Goal: Task Accomplishment & Management: Manage account settings

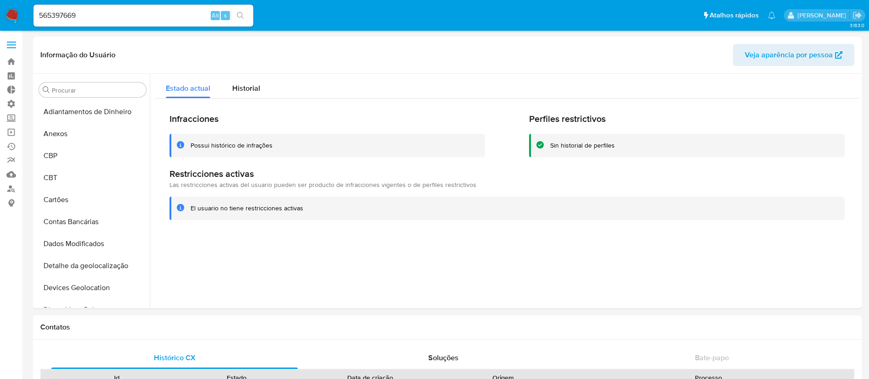
select select "10"
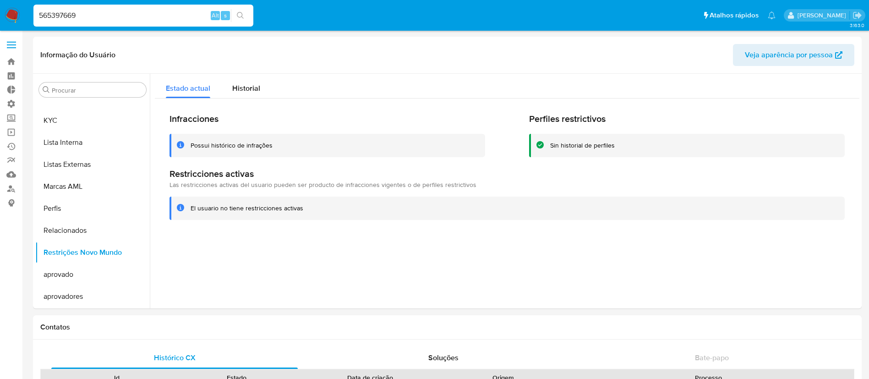
drag, startPoint x: 96, startPoint y: 13, endPoint x: 1, endPoint y: -17, distance: 99.5
paste input "fKdsv0KtQ8zQOckyoz95lQM2"
type input "fKdsv0KtQ8zQOckyoz95lQM2"
click at [244, 17] on icon "search-icon" at bounding box center [240, 15] width 7 height 7
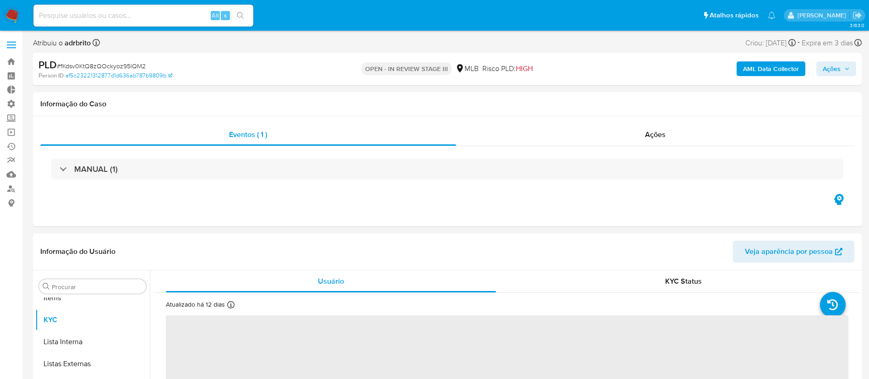
scroll to position [497, 0]
select select "10"
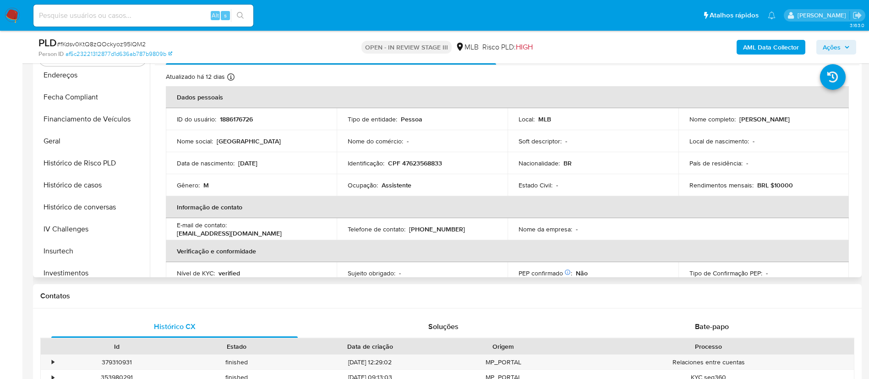
scroll to position [277, 0]
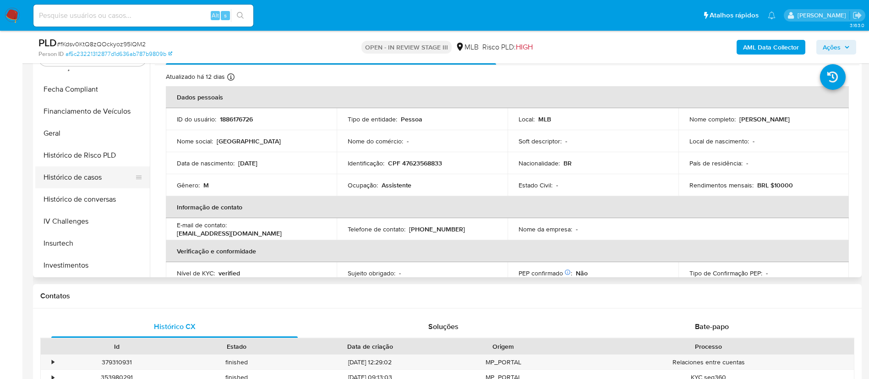
click at [94, 176] on button "Histórico de casos" at bounding box center [88, 177] width 107 height 22
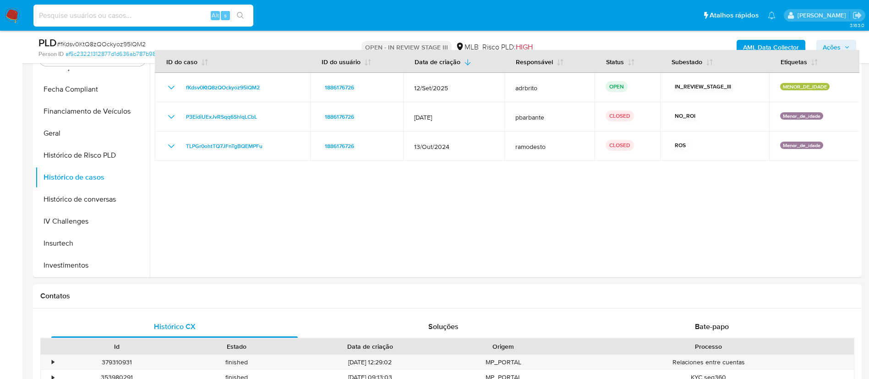
click at [86, 12] on input at bounding box center [143, 16] width 220 height 12
paste input "fKdsv0KtQ8zQOckyoz95lQM2"
drag, startPoint x: 150, startPoint y: 14, endPoint x: 0, endPoint y: 0, distance: 150.9
click at [0, 0] on nav "Pausado Ver notificaciones fKdsv0KtQ8zQOckyoz95lQM2 Alt s Atalhos rápidos Presi…" at bounding box center [434, 15] width 869 height 31
paste input "46547866"
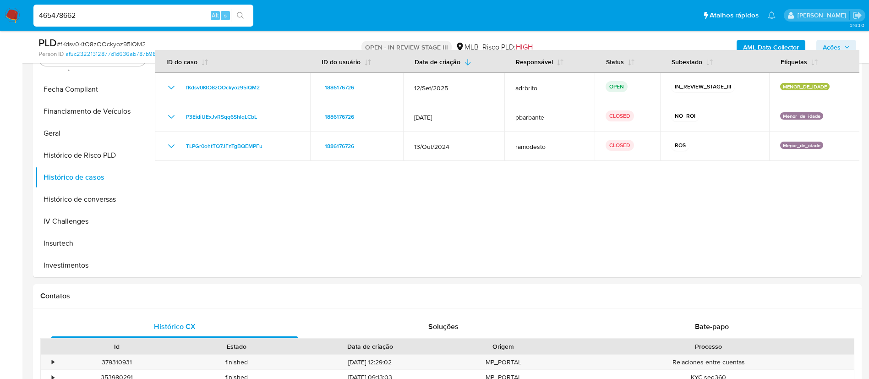
type input "465478662"
click at [242, 13] on icon "search-icon" at bounding box center [240, 15] width 7 height 7
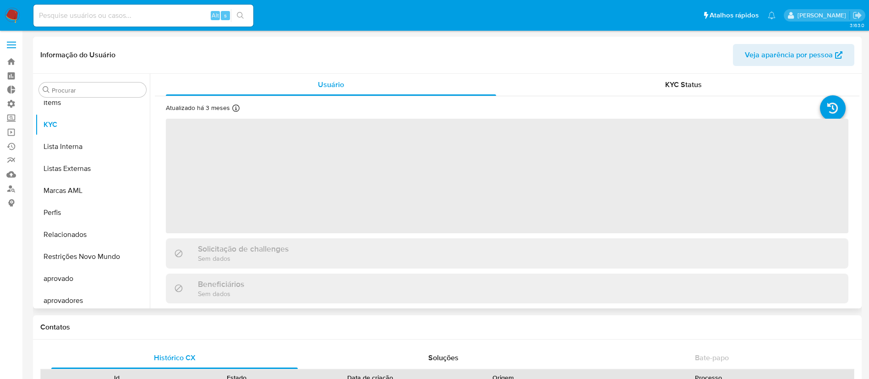
scroll to position [497, 0]
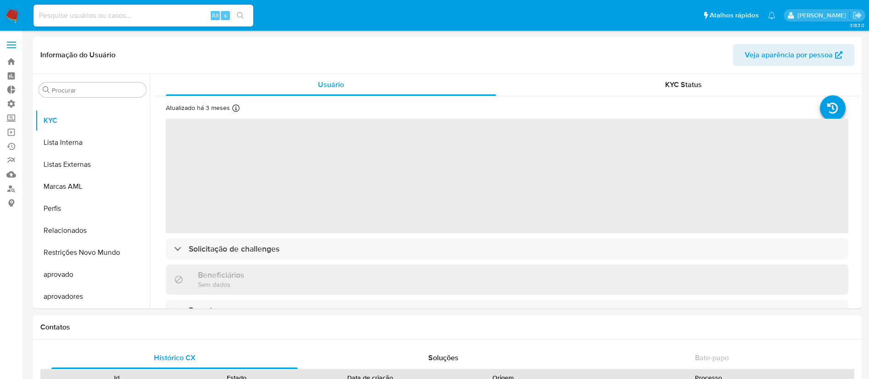
select select "10"
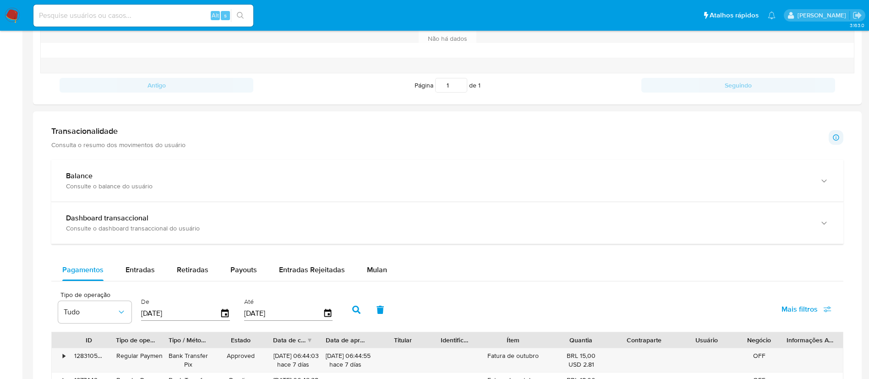
scroll to position [388, 0]
click at [142, 270] on span "Entradas" at bounding box center [140, 271] width 29 height 11
select select "10"
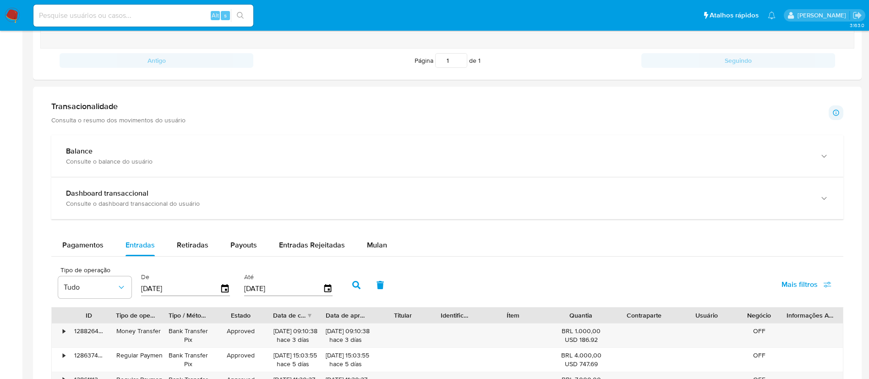
scroll to position [424, 0]
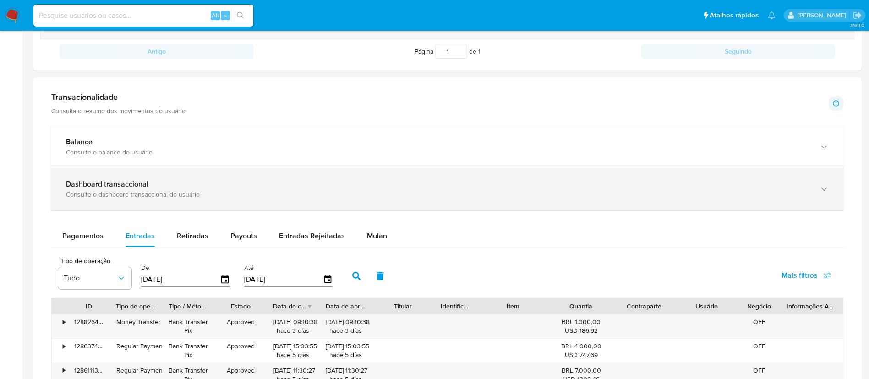
click at [656, 183] on div "Dashboard transaccional" at bounding box center [438, 184] width 744 height 9
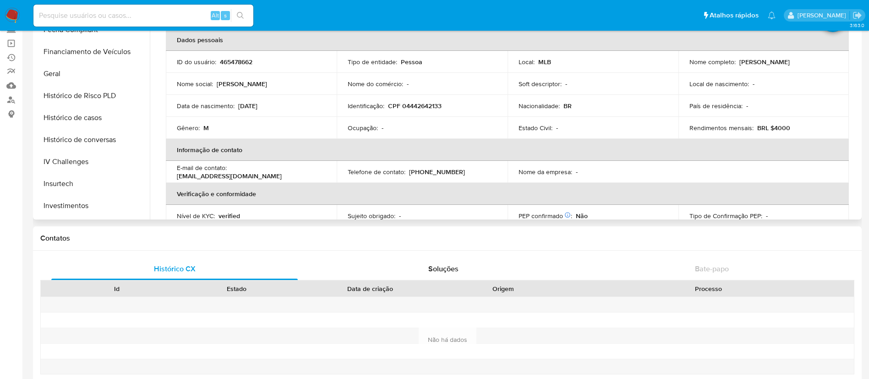
scroll to position [271, 0]
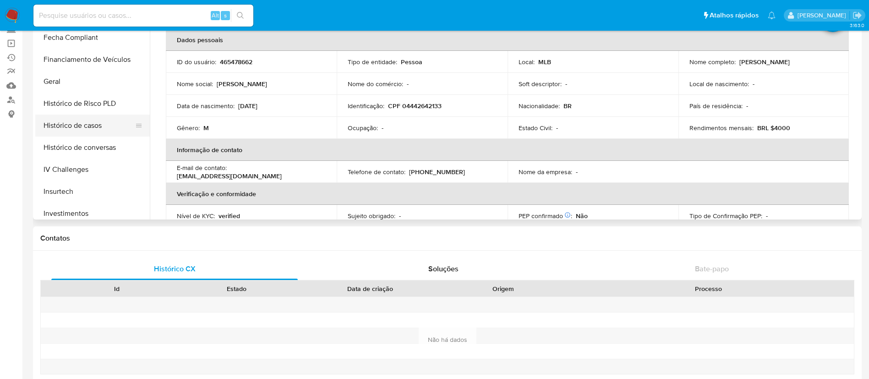
click at [102, 119] on button "Histórico de casos" at bounding box center [88, 126] width 107 height 22
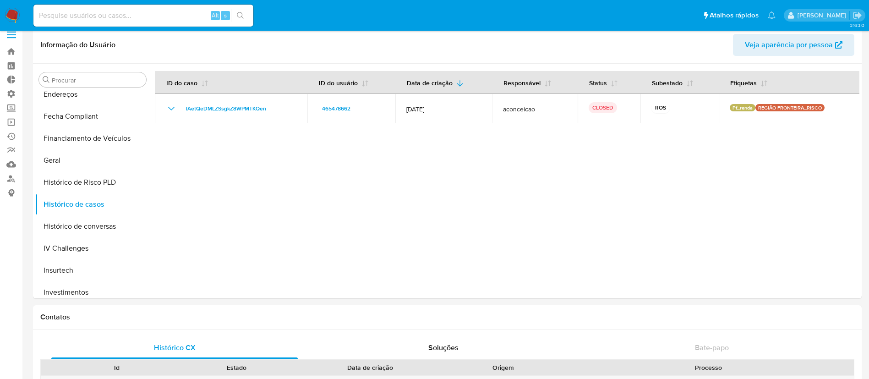
scroll to position [14, 0]
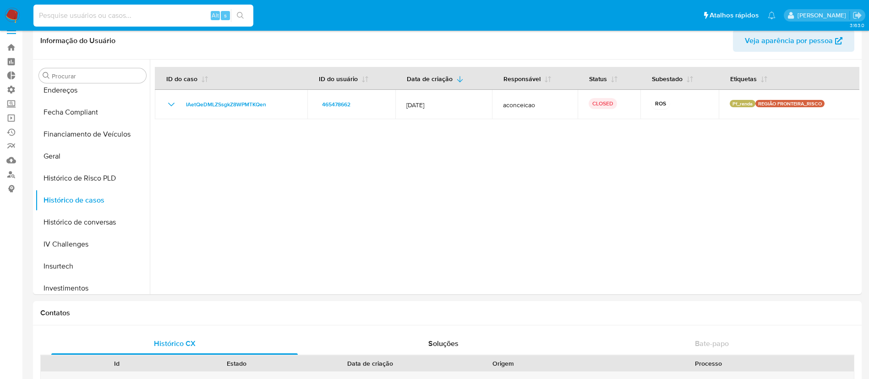
click at [108, 19] on input at bounding box center [143, 16] width 220 height 12
paste input "378827653"
type input "378827653"
click at [242, 16] on icon "search-icon" at bounding box center [240, 15] width 7 height 7
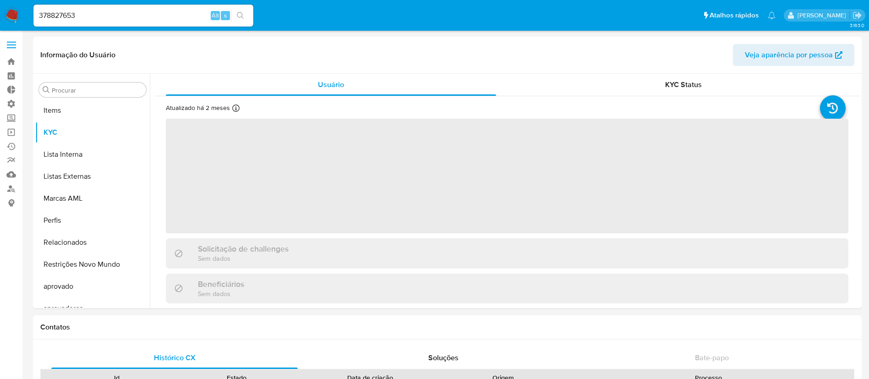
scroll to position [497, 0]
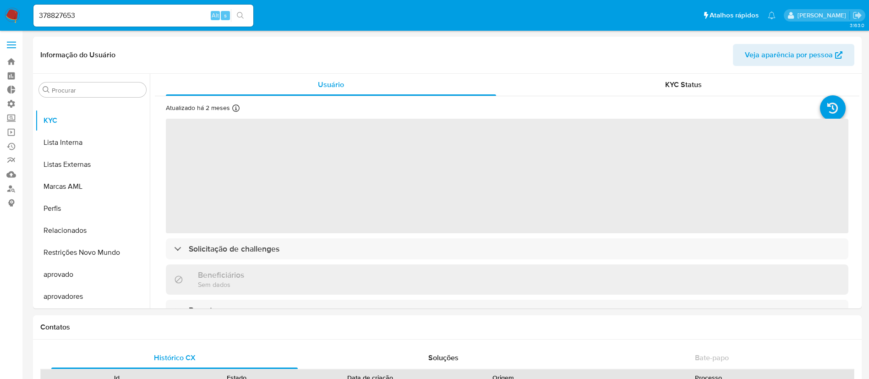
select select "10"
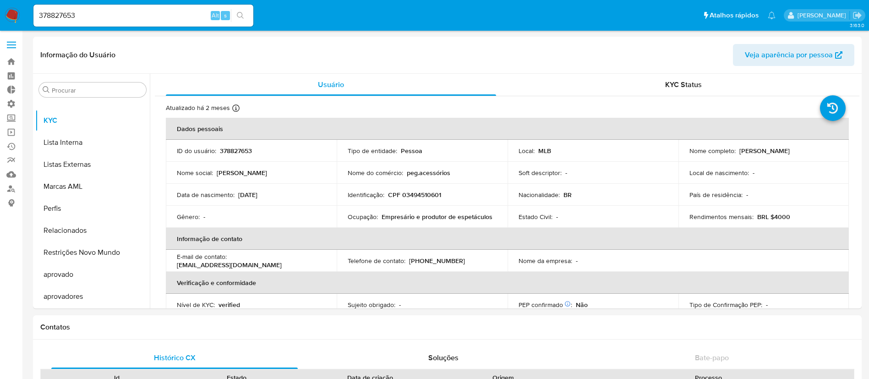
click at [242, 14] on icon "search-icon" at bounding box center [240, 15] width 7 height 7
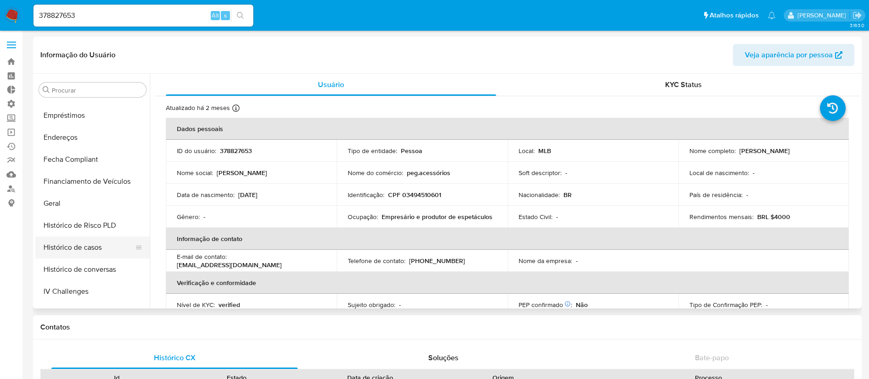
click at [106, 238] on button "Histórico de casos" at bounding box center [88, 247] width 107 height 22
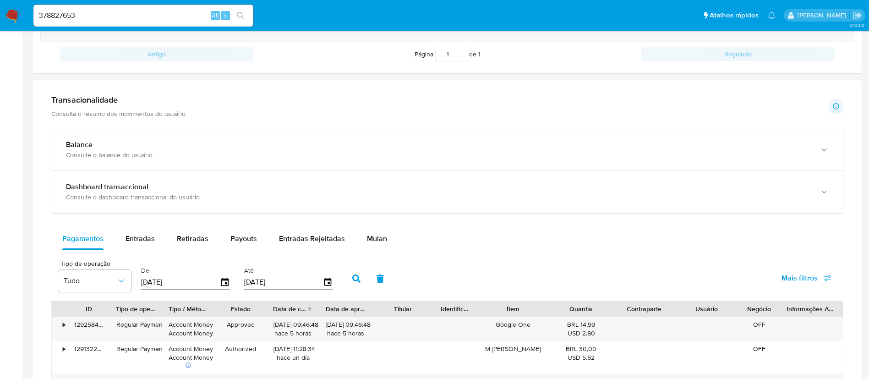
scroll to position [405, 0]
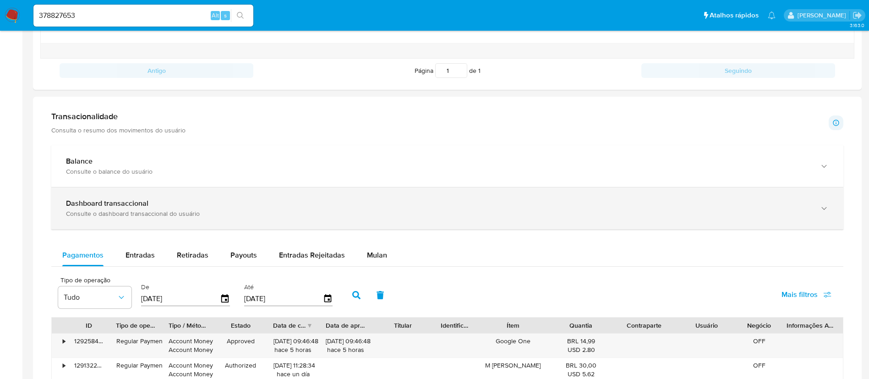
click at [804, 200] on div "Dashboard transaccional" at bounding box center [438, 203] width 744 height 9
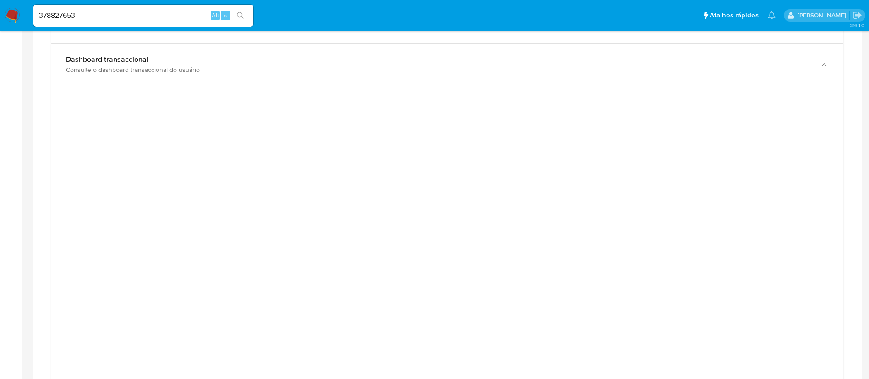
scroll to position [542, 0]
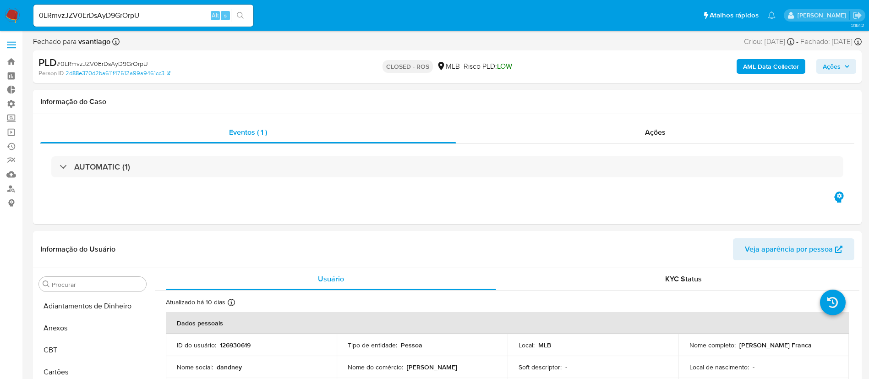
select select "10"
drag, startPoint x: 0, startPoint y: 0, endPoint x: 11, endPoint y: 58, distance: 59.2
click at [11, 58] on link "Bandeja" at bounding box center [54, 62] width 109 height 14
click at [11, 62] on link "Bandeja" at bounding box center [54, 62] width 109 height 14
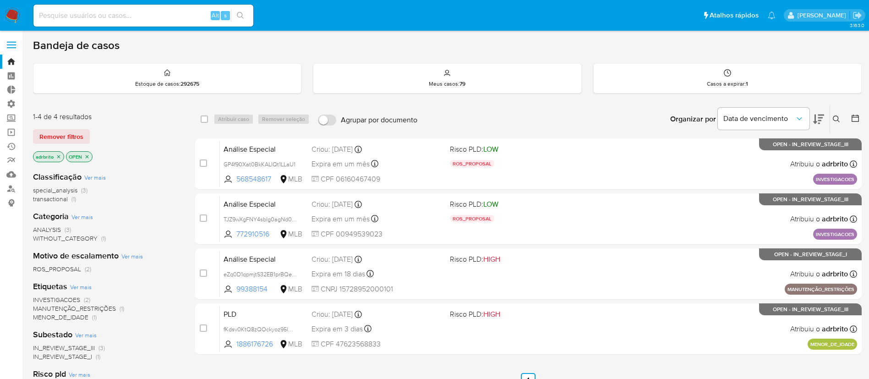
click at [59, 154] on icon "close-filter" at bounding box center [58, 156] width 5 height 5
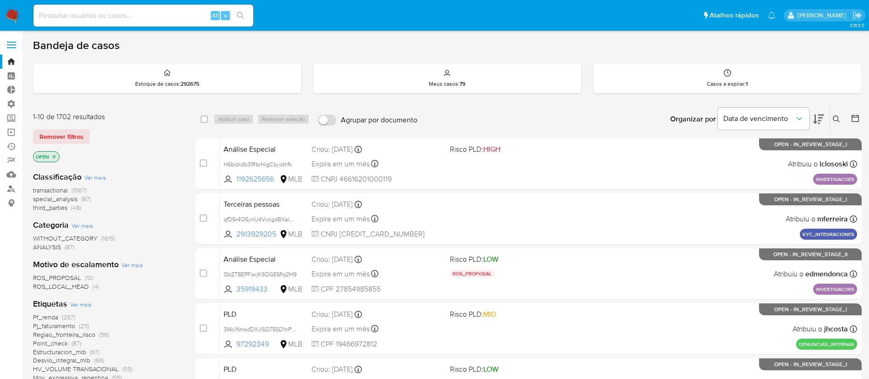
click at [837, 118] on icon at bounding box center [836, 118] width 7 height 7
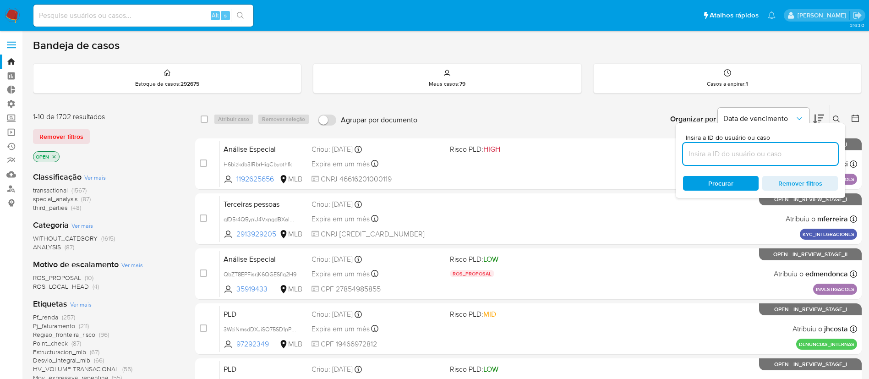
click at [734, 153] on input at bounding box center [760, 154] width 155 height 12
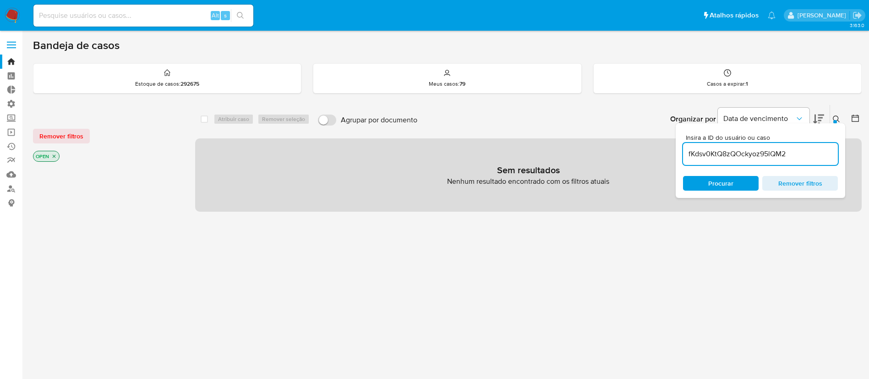
click at [835, 116] on icon at bounding box center [836, 118] width 7 height 7
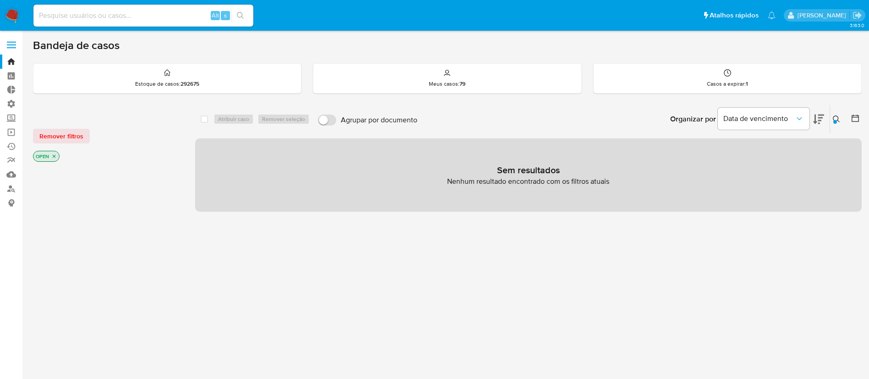
click at [837, 117] on icon at bounding box center [836, 118] width 7 height 7
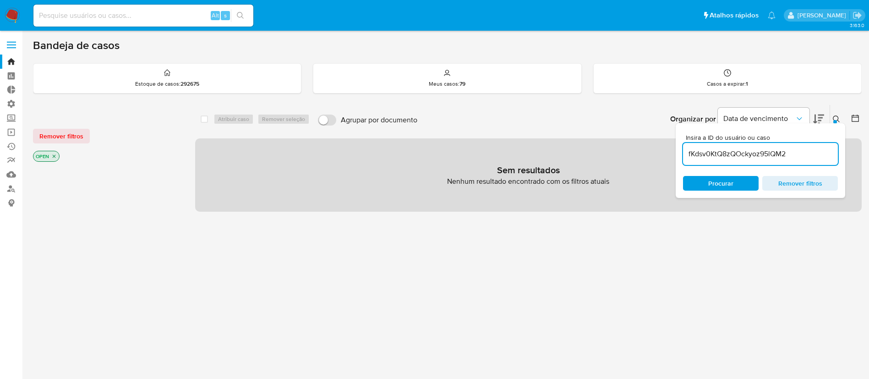
click at [797, 159] on input "fKdsv0KtQ8zQOckyoz95lQM2" at bounding box center [760, 154] width 155 height 12
type input "fKdsv0KtQ8zQOckyoz95lQM2"
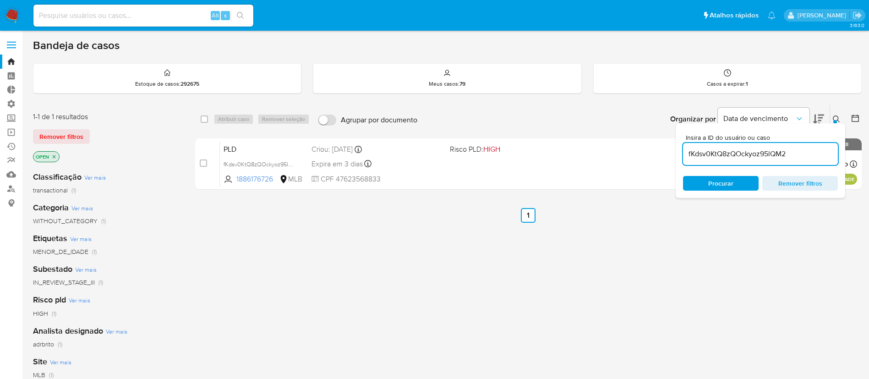
click at [835, 120] on div at bounding box center [835, 122] width 4 height 4
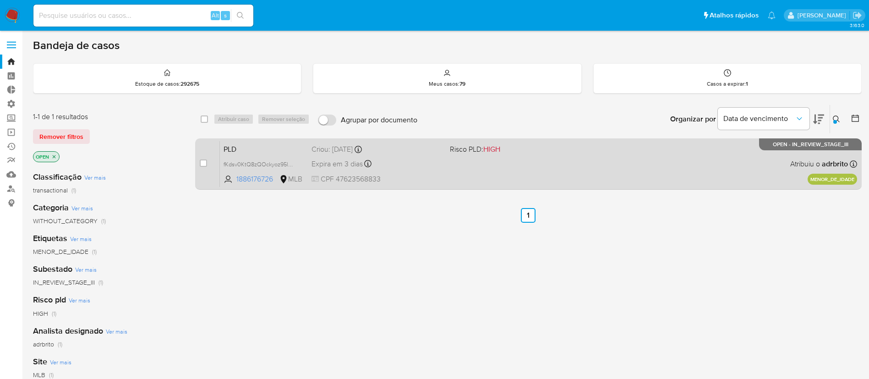
click at [439, 170] on div "PLD fKdsv0KtQ8zQOckyoz95lQM2 1886176726 MLB Risco PLD: HIGH Criou: 12/09/2025 C…" at bounding box center [538, 164] width 637 height 46
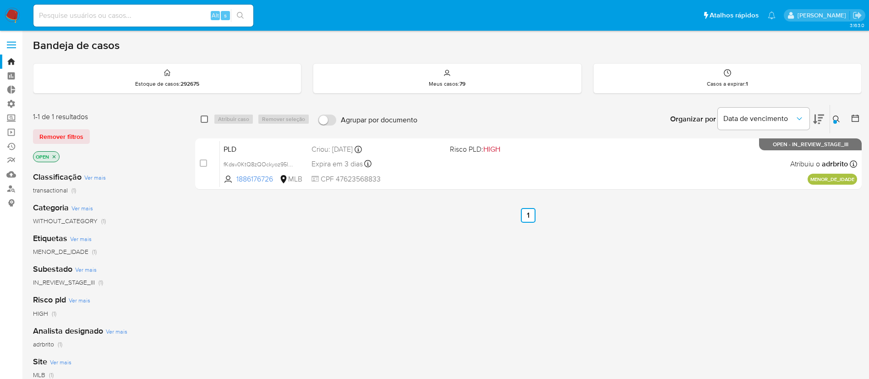
click at [206, 118] on input "checkbox" at bounding box center [204, 118] width 7 height 7
checkbox input "true"
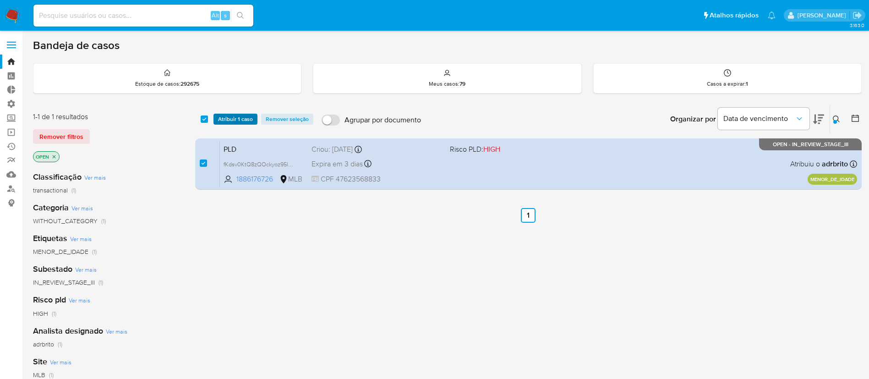
click at [230, 122] on span "Atribuir 1 caso" at bounding box center [235, 119] width 35 height 9
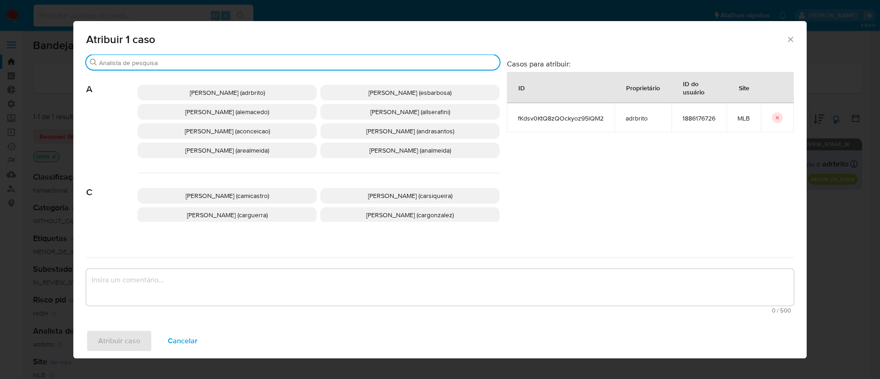
click at [200, 59] on input "Buscar" at bounding box center [297, 63] width 397 height 8
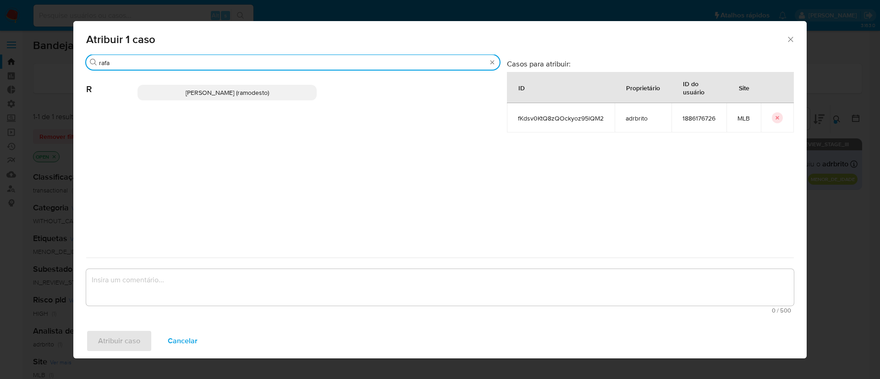
type input "rafa"
click at [195, 93] on span "Rafael Modesto Dos Santos (ramodesto)" at bounding box center [227, 92] width 83 height 9
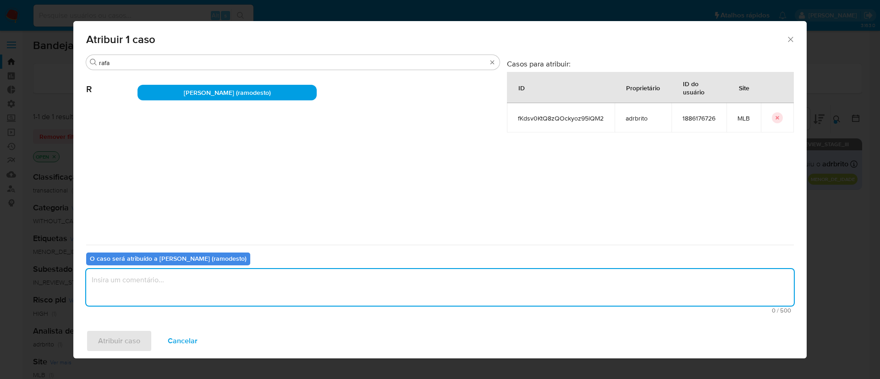
click at [179, 288] on textarea "assign-modal" at bounding box center [439, 287] width 707 height 37
type textarea "ok"
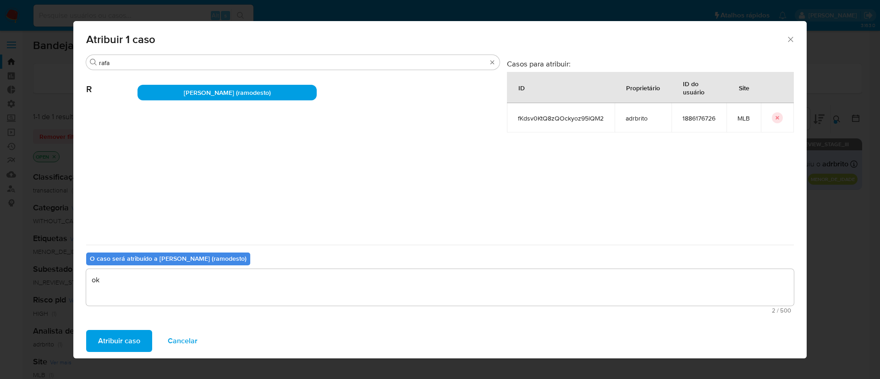
click at [124, 340] on span "Atribuir caso" at bounding box center [119, 341] width 42 height 20
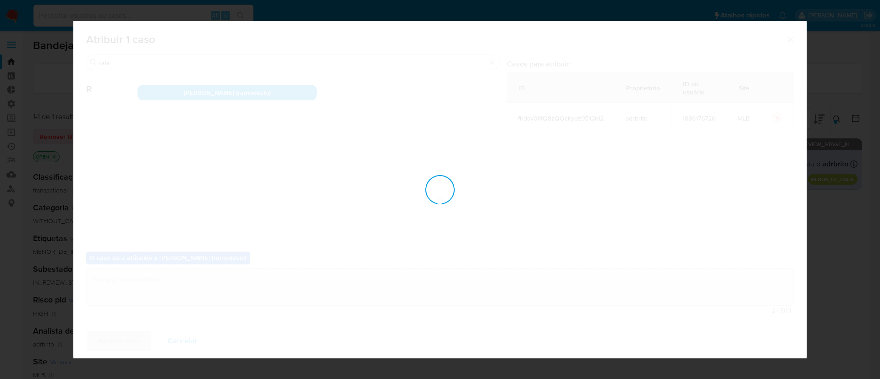
checkbox input "false"
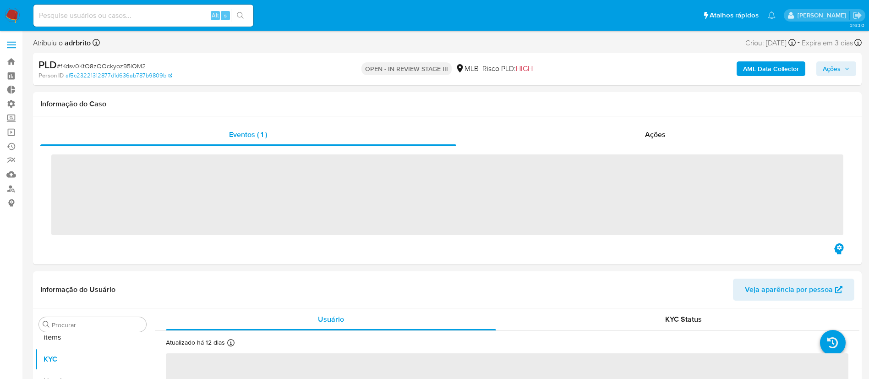
scroll to position [497, 0]
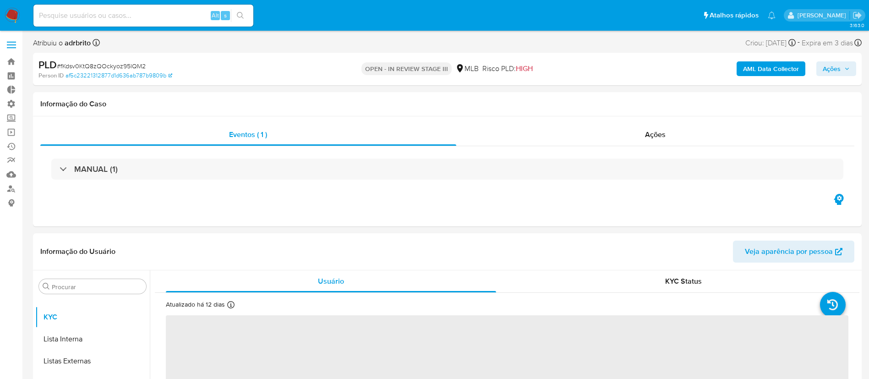
click at [833, 73] on span "Ações" at bounding box center [832, 68] width 18 height 15
select select "10"
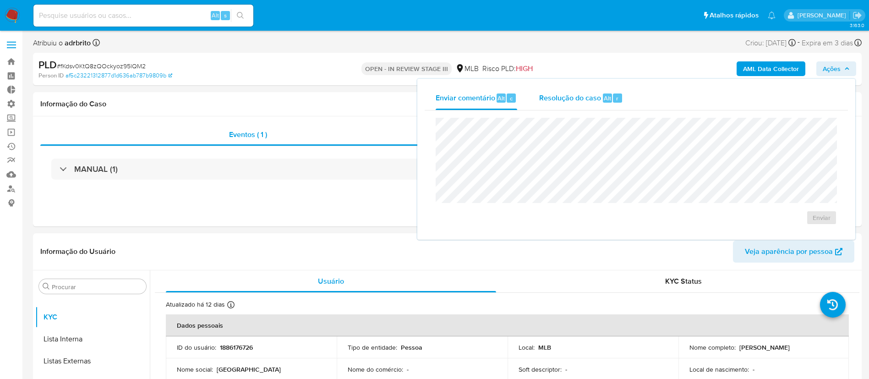
click at [588, 101] on span "Resolução do caso" at bounding box center [570, 98] width 62 height 11
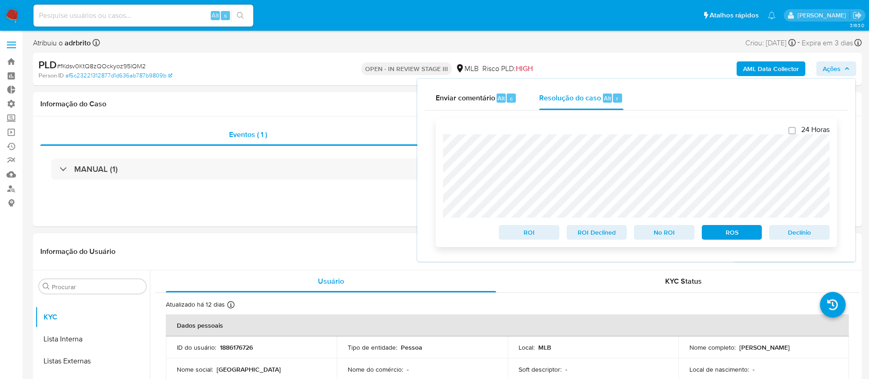
click at [730, 235] on span "ROS" at bounding box center [732, 232] width 48 height 13
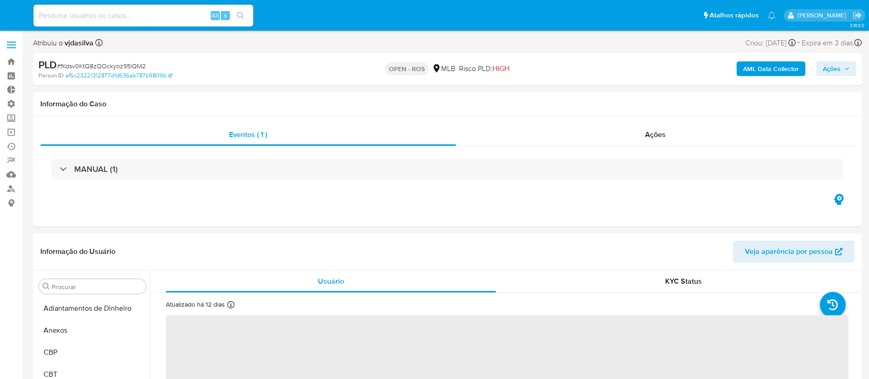
select select "10"
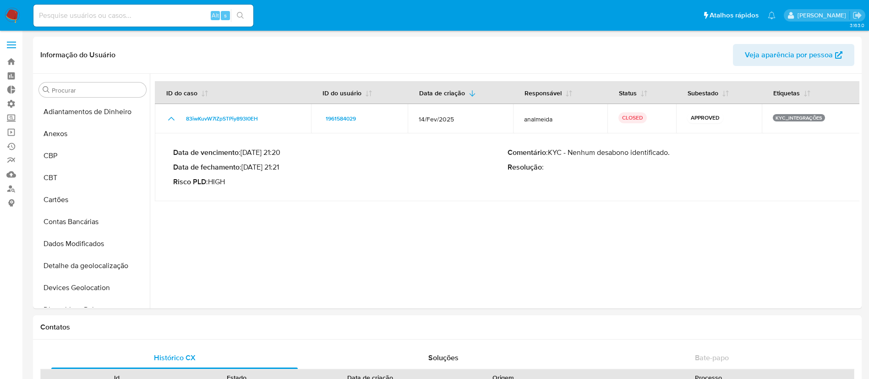
select select "10"
click at [94, 11] on input at bounding box center [143, 16] width 220 height 12
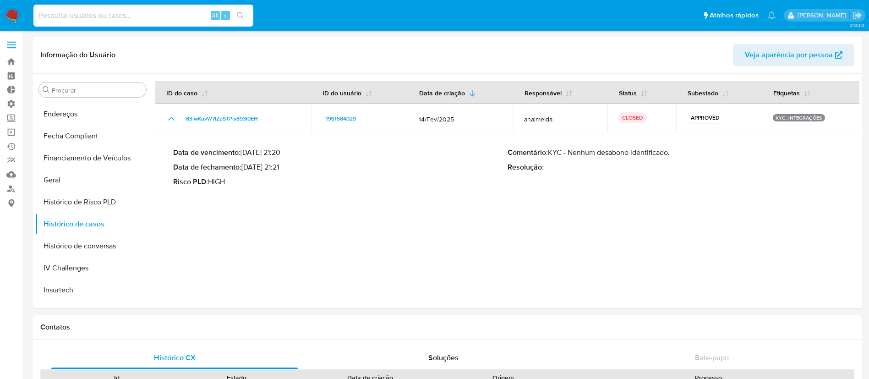
paste input "fKdsv0KtQ8zQOckyoz95lQM2"
type input "fKdsv0KtQ8zQOckyoz95lQM2"
click at [237, 16] on icon "search-icon" at bounding box center [240, 15] width 7 height 7
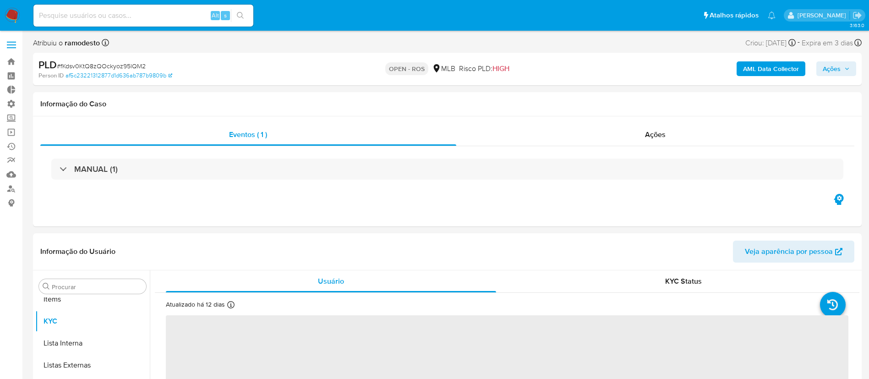
scroll to position [497, 0]
select select "10"
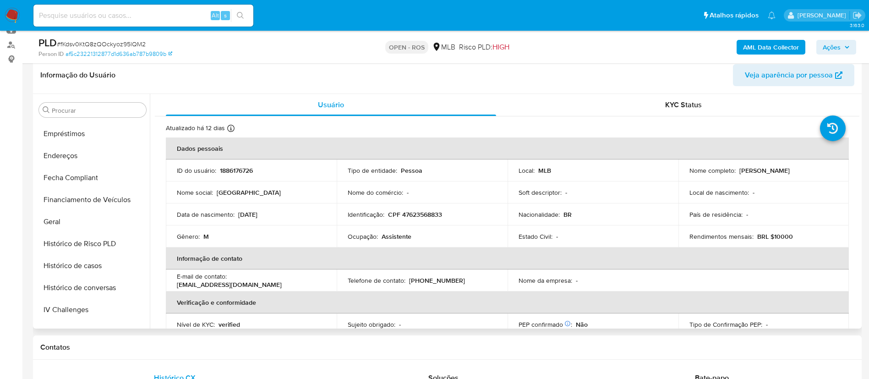
scroll to position [215, 0]
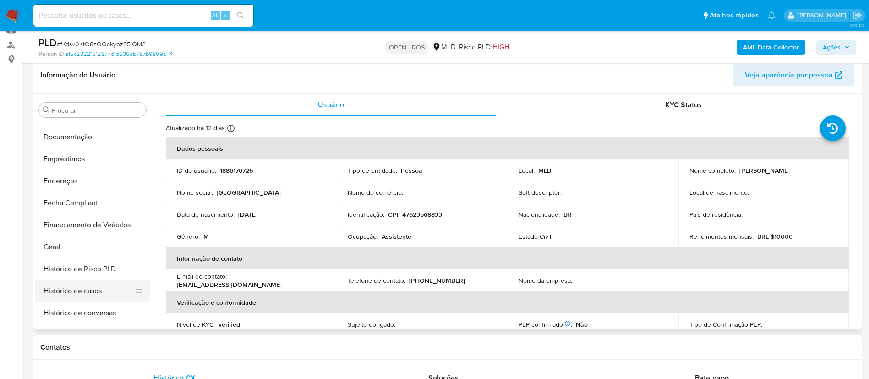
click at [91, 292] on button "Histórico de casos" at bounding box center [88, 291] width 107 height 22
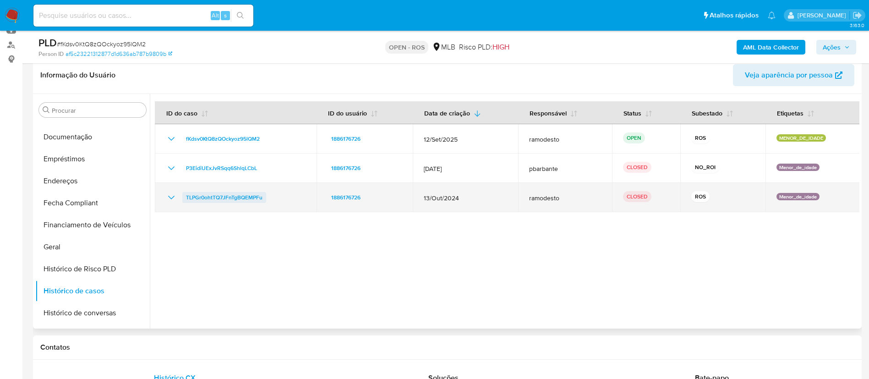
drag, startPoint x: 272, startPoint y: 197, endPoint x: 183, endPoint y: 196, distance: 88.9
click at [183, 196] on div "TLPGr0ohtTQ7JFnTgBQEMPFu" at bounding box center [236, 197] width 140 height 11
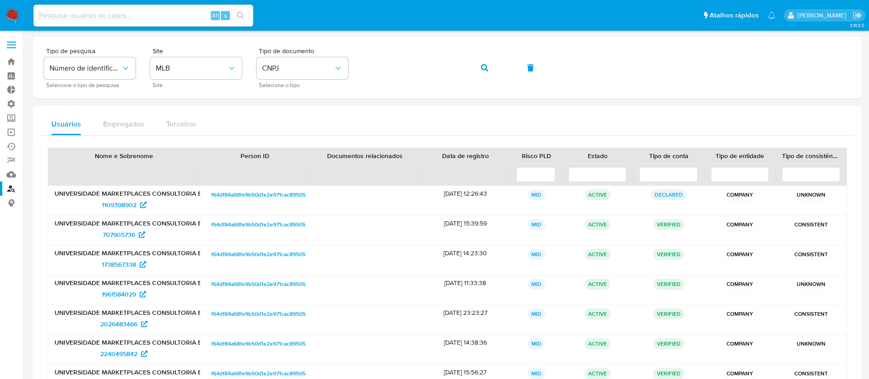
scroll to position [84, 0]
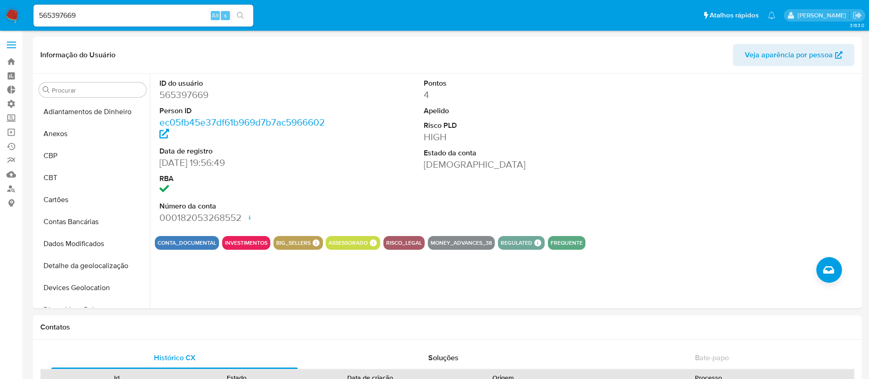
select select "10"
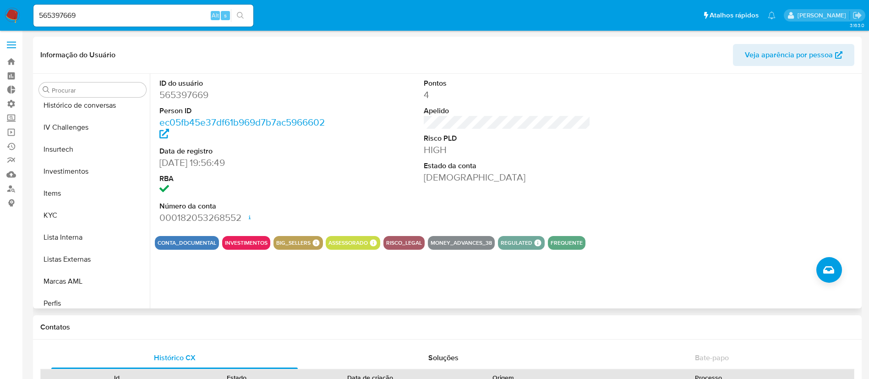
scroll to position [497, 0]
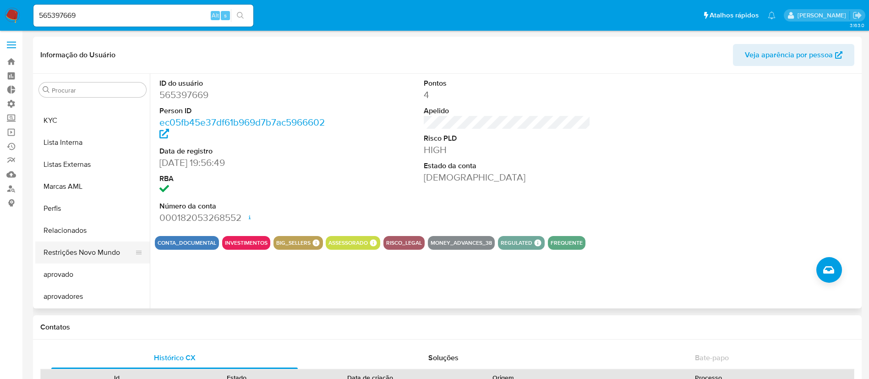
click at [90, 251] on button "Restrições Novo Mundo" at bounding box center [88, 252] width 107 height 22
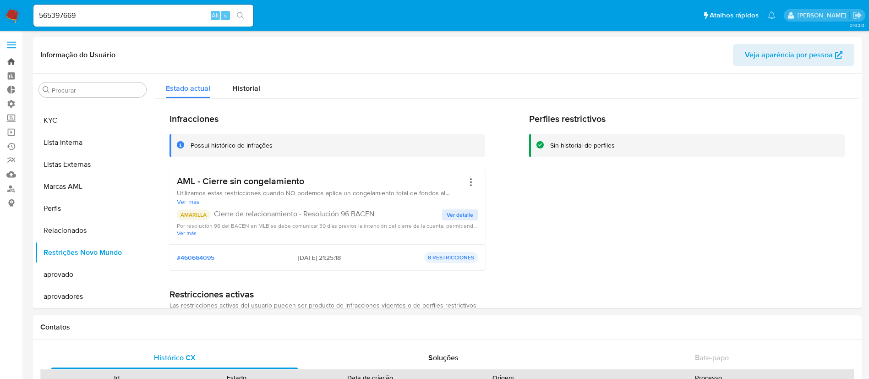
click at [12, 63] on link "Bandeja" at bounding box center [54, 62] width 109 height 14
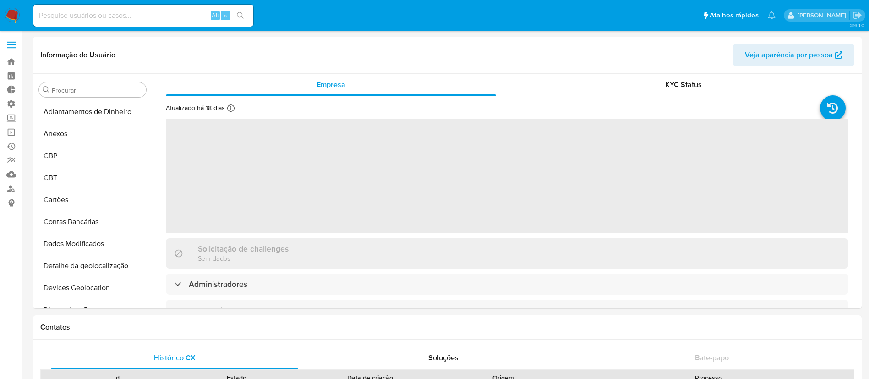
select select "10"
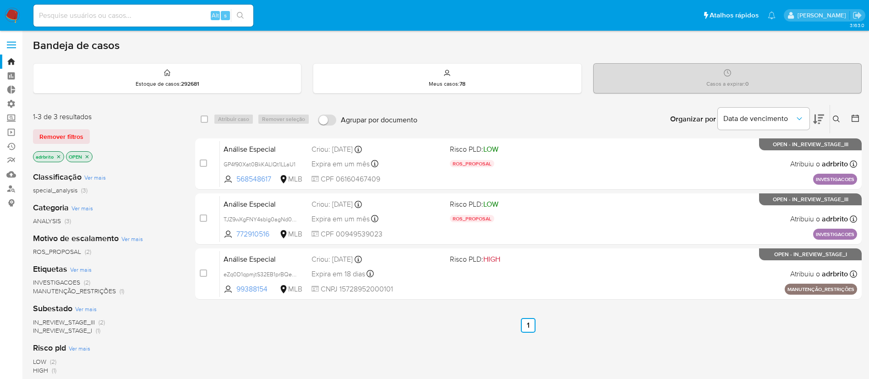
click at [60, 159] on icon "close-filter" at bounding box center [58, 156] width 5 height 5
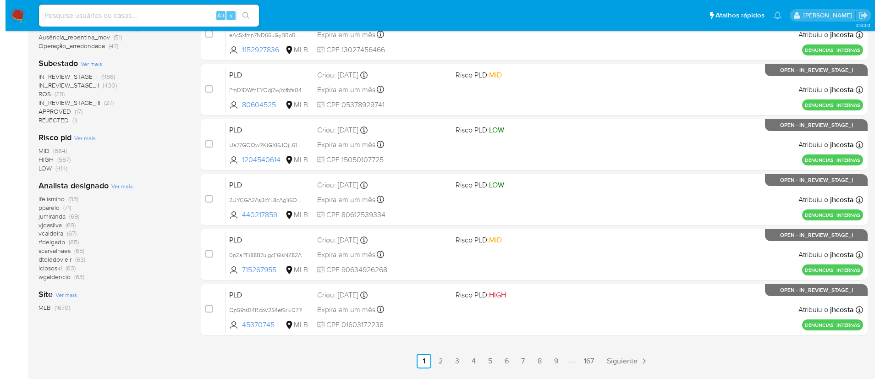
scroll to position [364, 0]
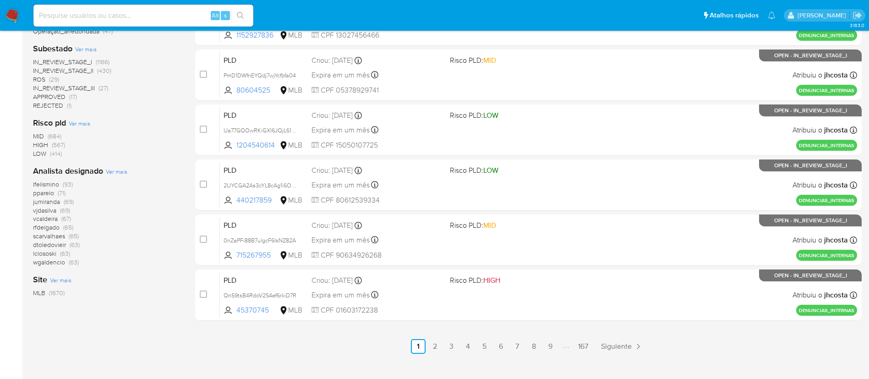
click at [118, 170] on span "Ver mais" at bounding box center [117, 171] width 22 height 8
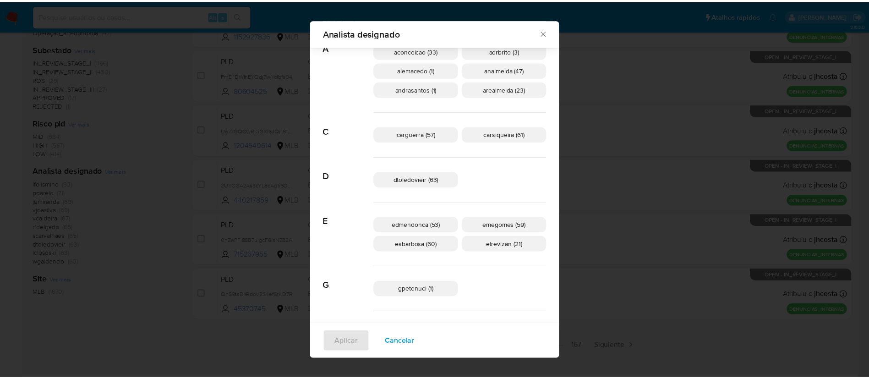
scroll to position [35, 0]
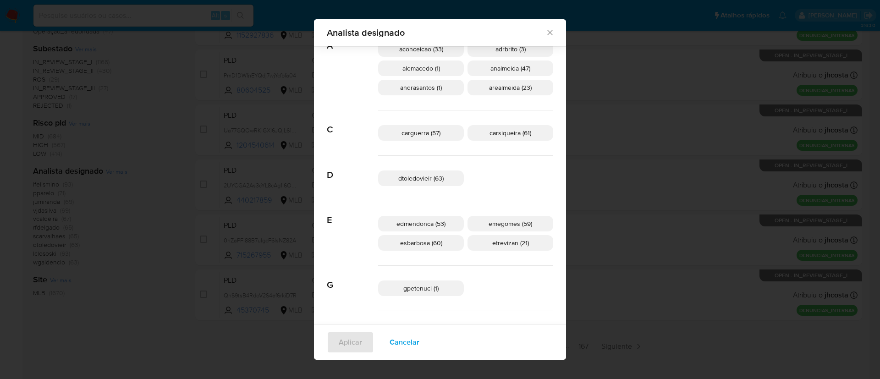
click at [545, 32] on icon "Fechar" at bounding box center [549, 32] width 9 height 9
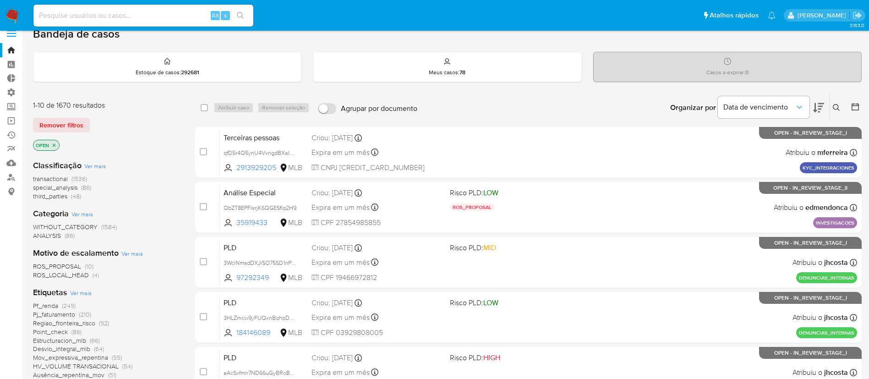
scroll to position [0, 0]
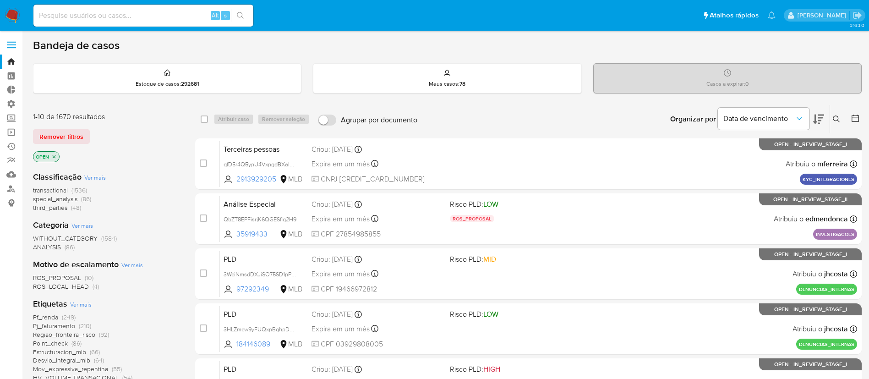
click at [848, 124] on div at bounding box center [853, 119] width 16 height 28
click at [850, 124] on div at bounding box center [853, 119] width 16 height 28
click at [854, 119] on icon at bounding box center [855, 118] width 9 height 9
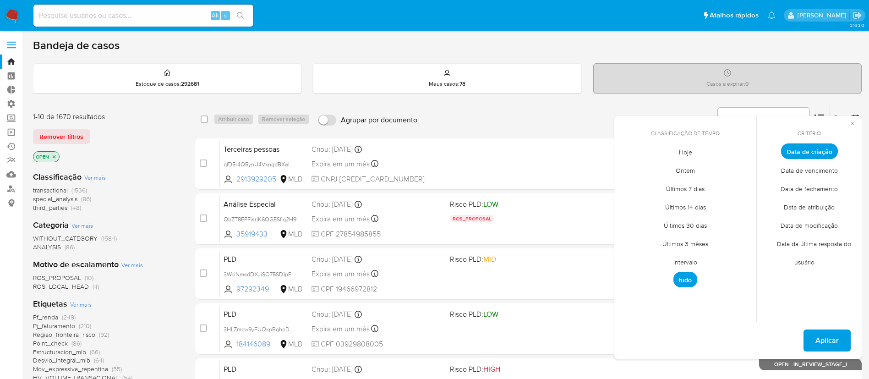
click at [689, 258] on span "Intervalo" at bounding box center [685, 261] width 43 height 19
click at [626, 169] on icon "Mes anterior" at bounding box center [628, 168] width 11 height 11
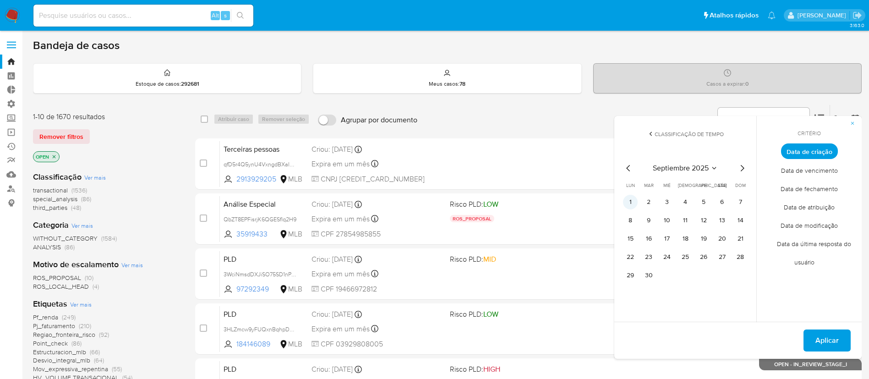
click at [634, 200] on button "1" at bounding box center [630, 202] width 15 height 15
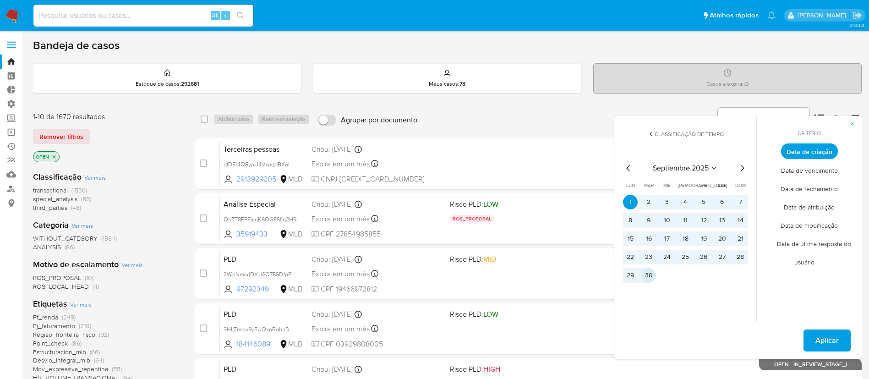
click at [649, 270] on button "30" at bounding box center [648, 275] width 15 height 15
click at [821, 331] on span "Aplicar" at bounding box center [826, 340] width 23 height 20
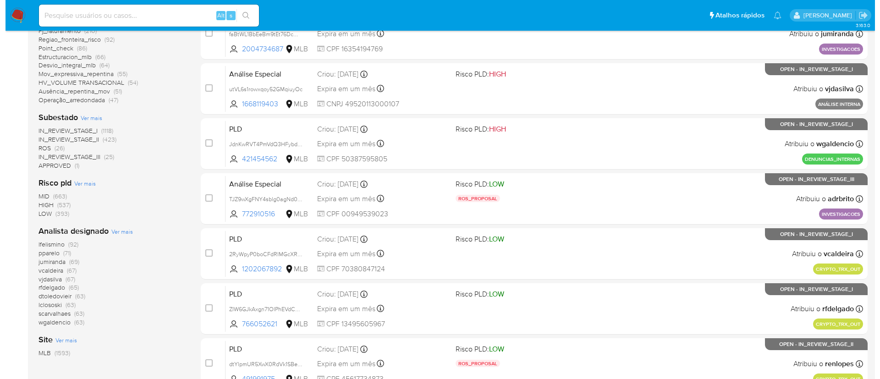
scroll to position [317, 0]
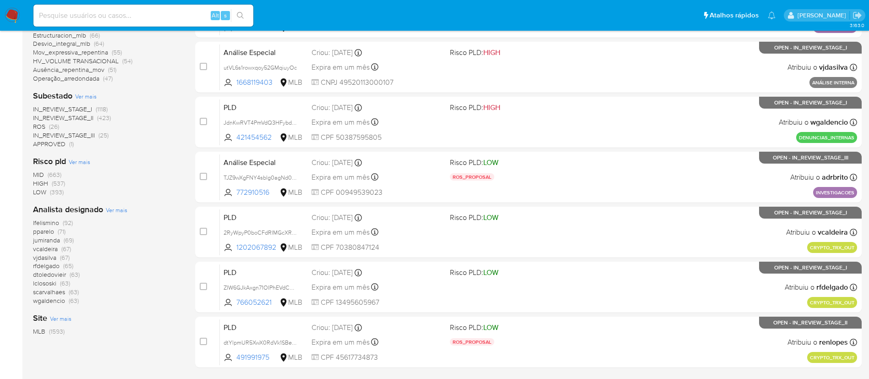
click at [113, 210] on span "Ver mais" at bounding box center [117, 210] width 22 height 8
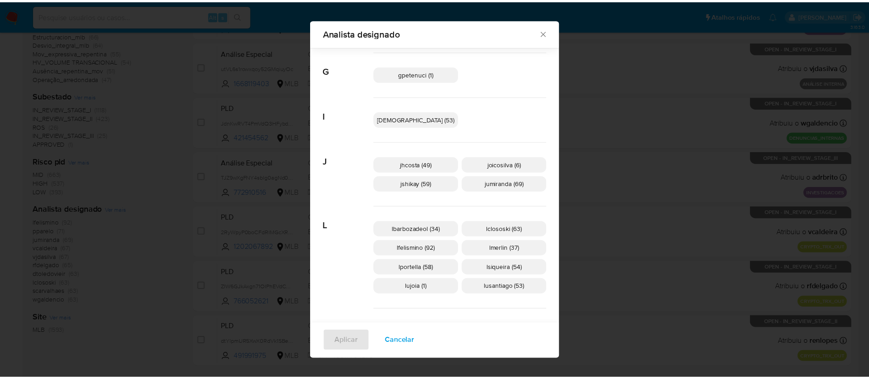
scroll to position [284, 0]
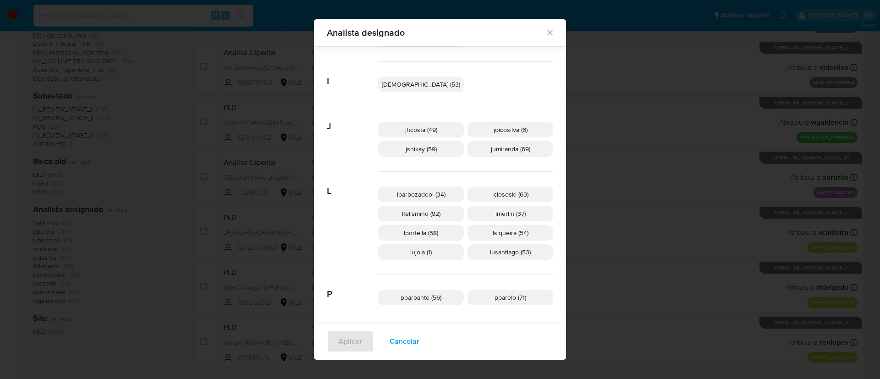
click at [491, 147] on span "jumiranda (69)" at bounding box center [510, 148] width 39 height 9
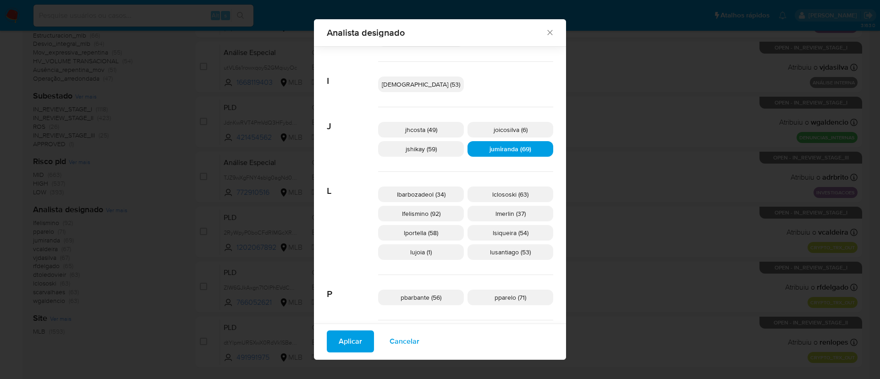
click at [362, 344] on span "Aplicar" at bounding box center [350, 341] width 23 height 20
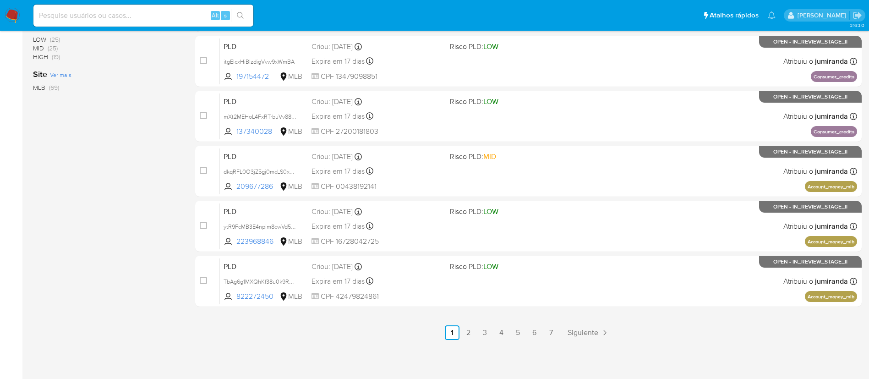
scroll to position [358, 0]
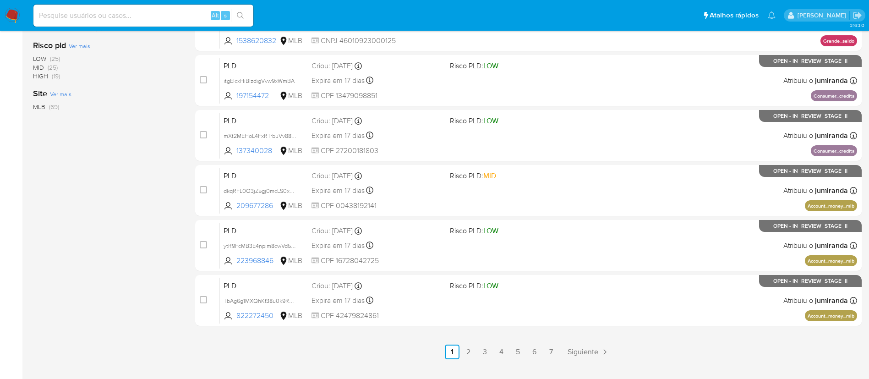
click at [30, 215] on main "3.163.0" at bounding box center [434, 20] width 869 height 756
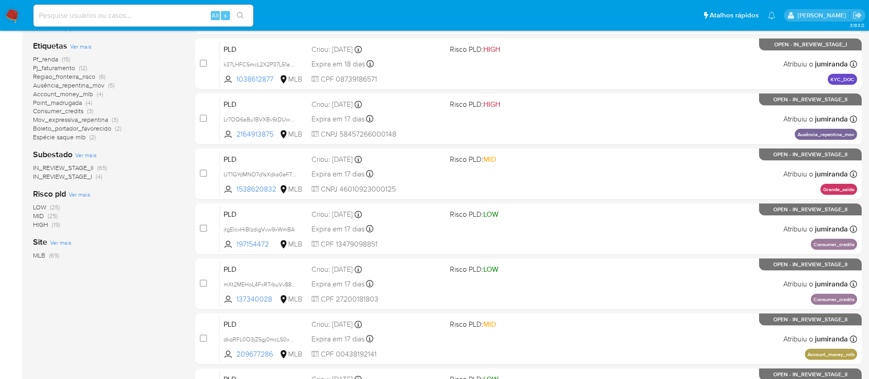
scroll to position [211, 0]
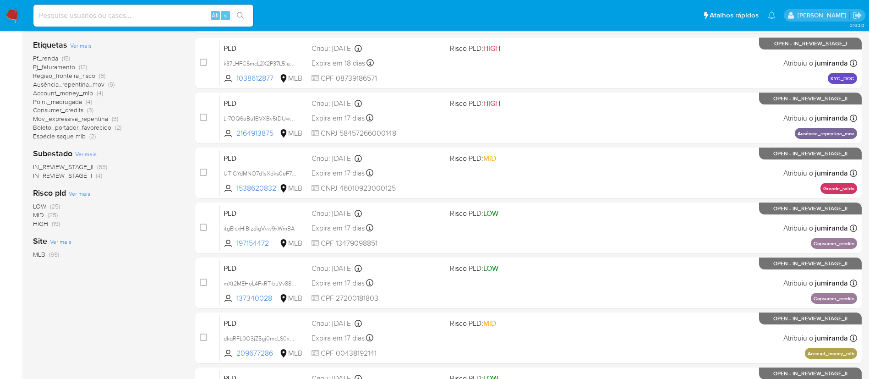
click at [71, 175] on span "IN_REVIEW_STAGE_I" at bounding box center [62, 175] width 59 height 9
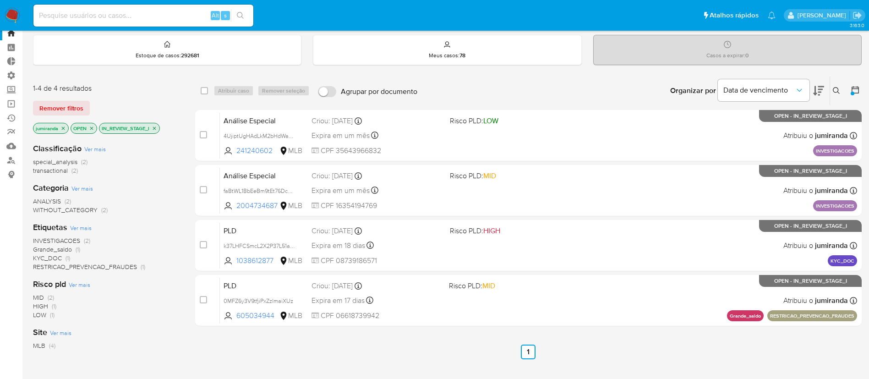
scroll to position [29, 0]
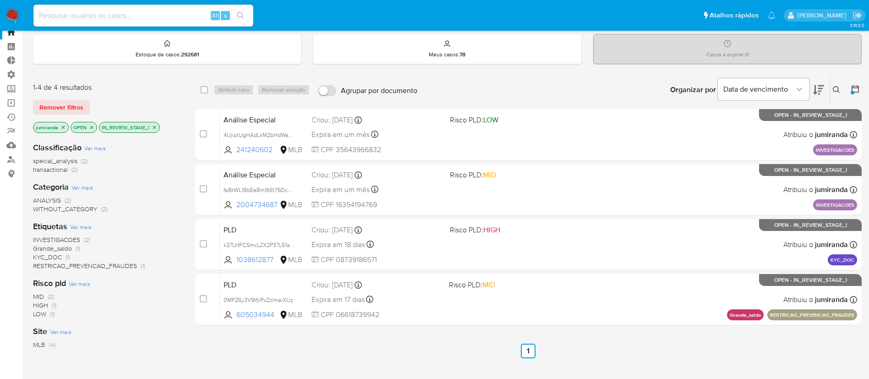
click at [155, 127] on icon "close-filter" at bounding box center [154, 127] width 3 height 3
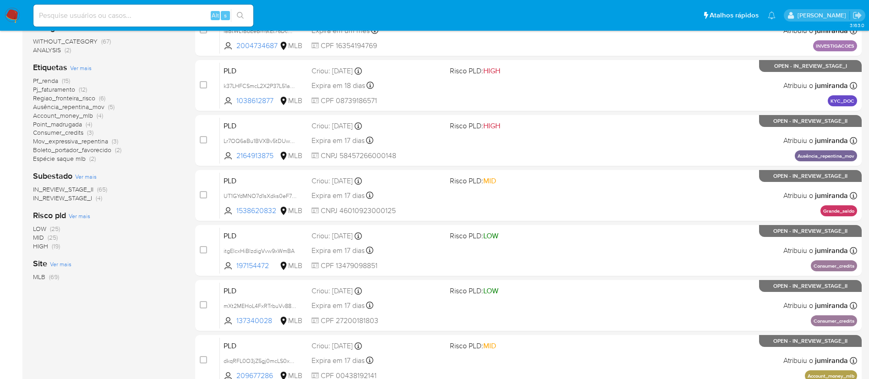
scroll to position [189, 0]
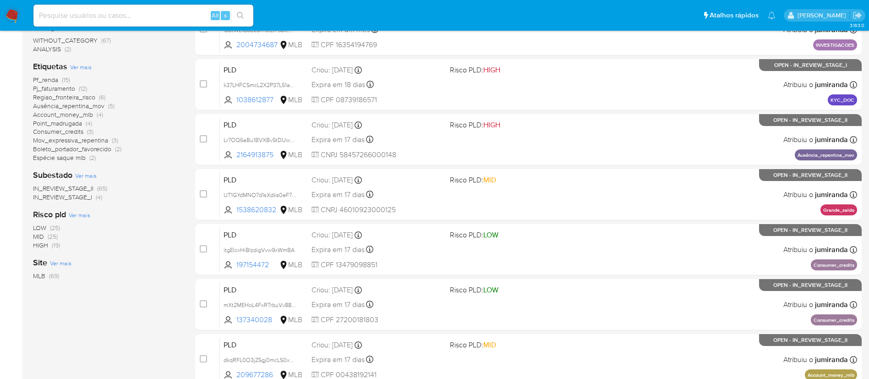
click at [72, 188] on span "IN_REVIEW_STAGE_II" at bounding box center [63, 188] width 60 height 9
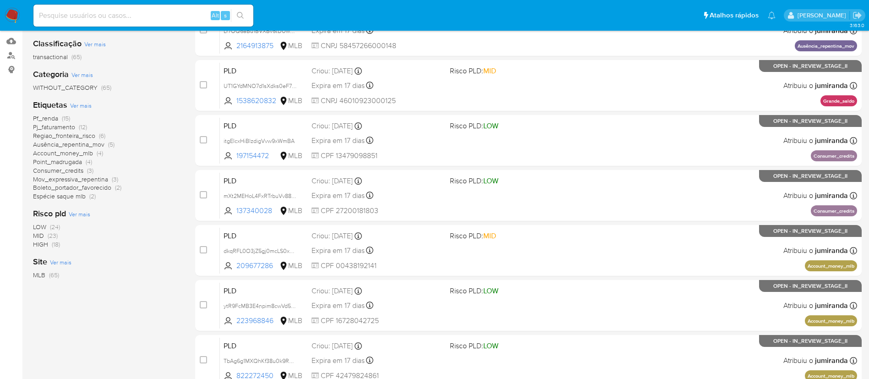
scroll to position [134, 0]
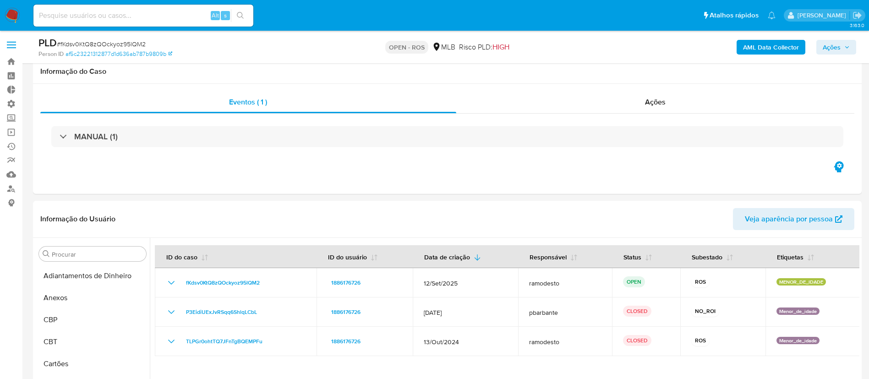
select select "10"
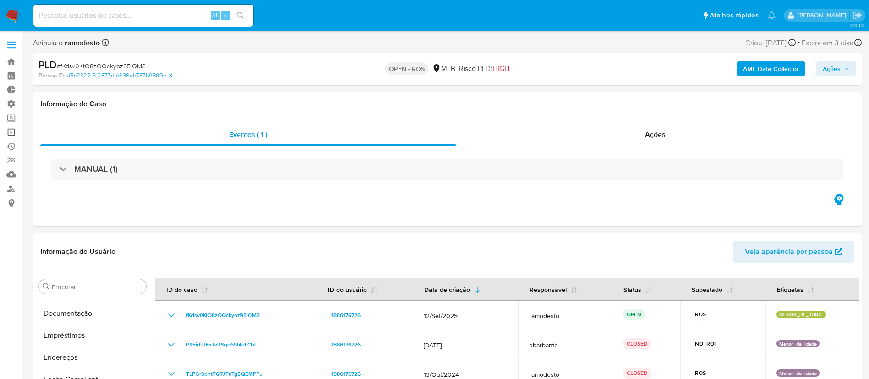
click at [9, 131] on link "Operações em massa" at bounding box center [54, 132] width 109 height 14
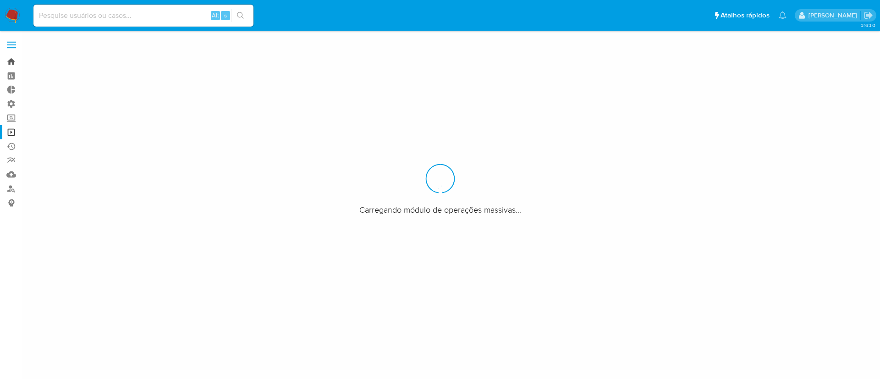
click at [11, 61] on link "Bandeja" at bounding box center [54, 62] width 109 height 14
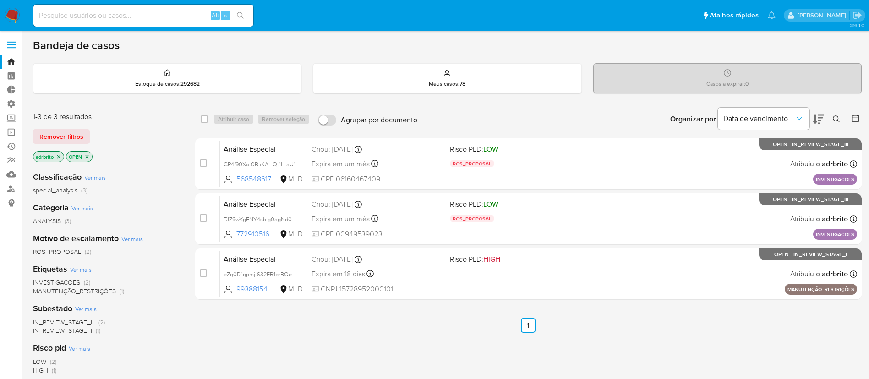
click at [58, 156] on icon "close-filter" at bounding box center [58, 156] width 3 height 3
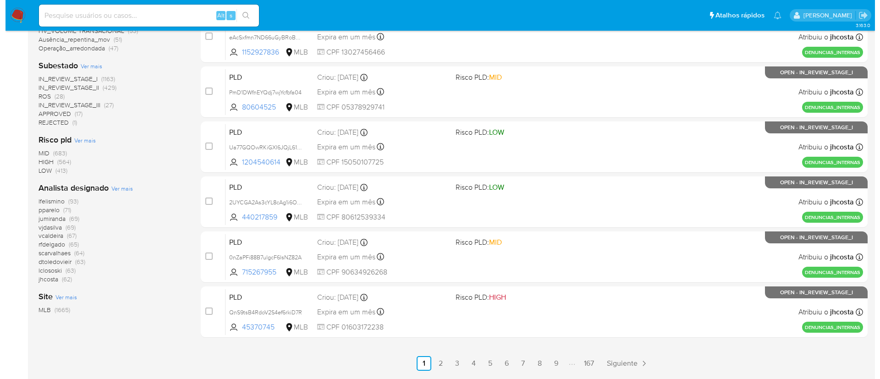
scroll to position [364, 0]
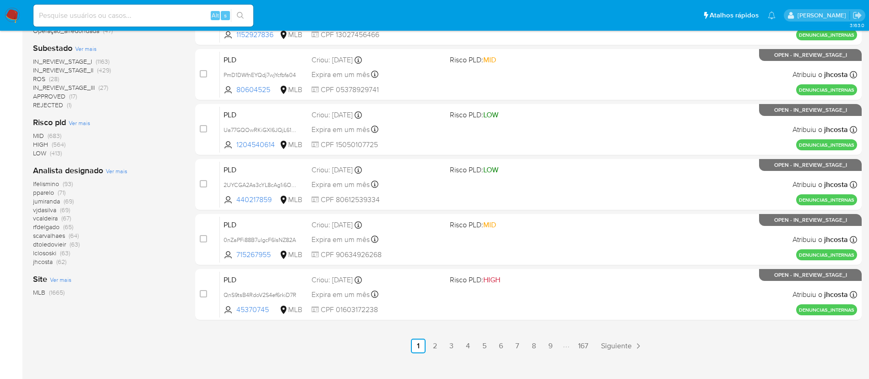
click at [111, 172] on span "Ver mais" at bounding box center [117, 171] width 22 height 8
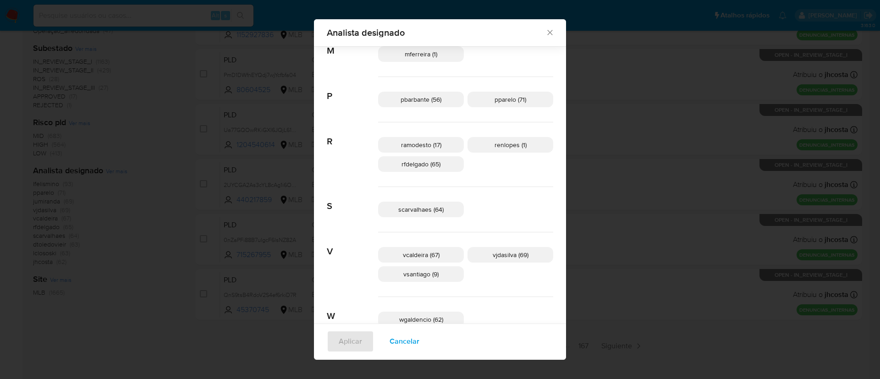
scroll to position [529, 0]
click at [421, 275] on span "vsantiago (9)" at bounding box center [420, 272] width 35 height 9
click at [362, 337] on span "Aplicar" at bounding box center [350, 341] width 23 height 20
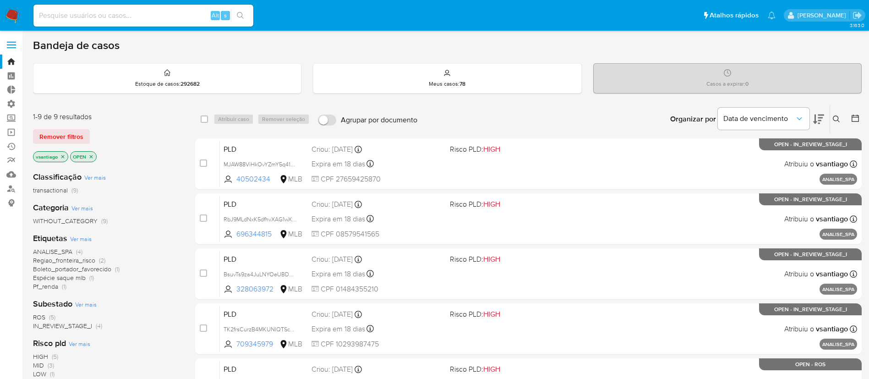
click at [63, 154] on icon "close-filter" at bounding box center [62, 156] width 5 height 5
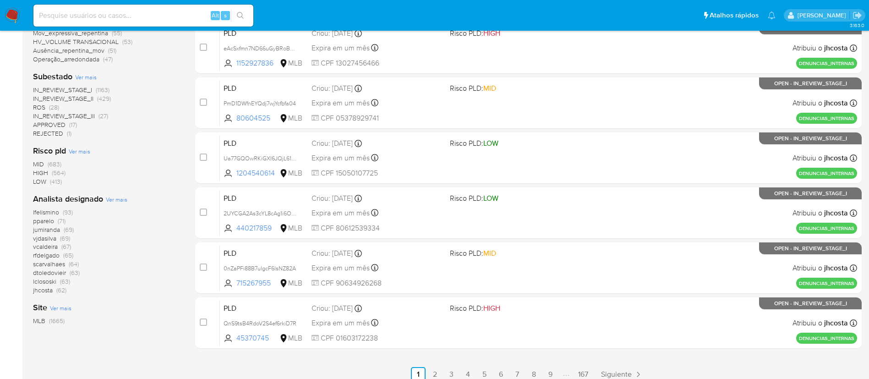
scroll to position [338, 0]
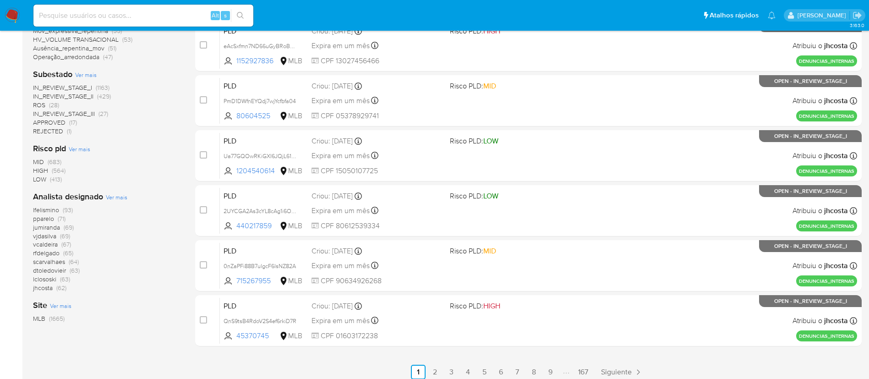
click at [47, 237] on span "vjdasilva" at bounding box center [44, 235] width 23 height 9
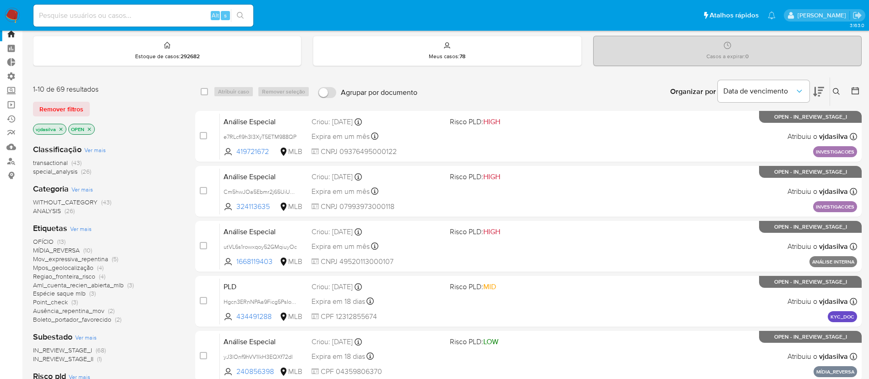
scroll to position [33, 0]
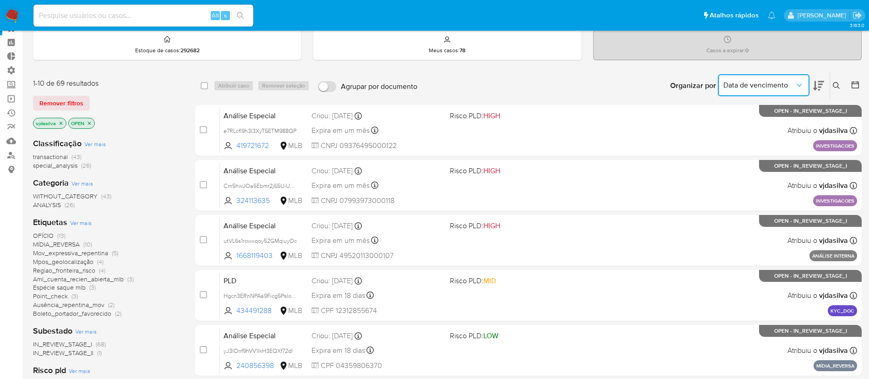
click at [798, 87] on icon "Organizar por" at bounding box center [799, 85] width 9 height 9
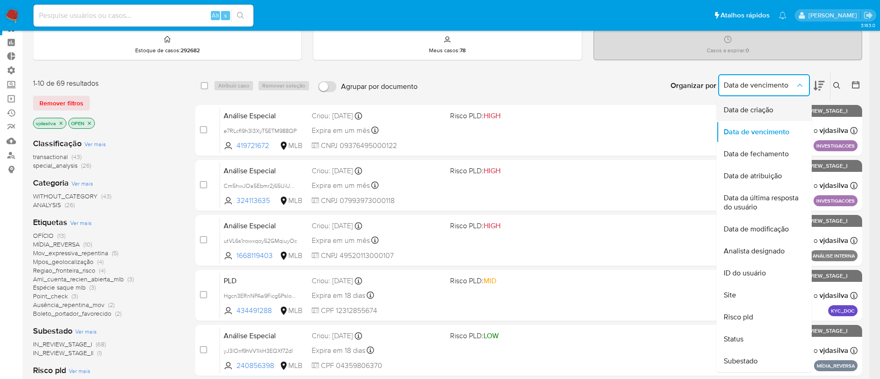
drag, startPoint x: 765, startPoint y: 108, endPoint x: 744, endPoint y: 106, distance: 21.2
click at [744, 106] on span "Data de criação" at bounding box center [747, 109] width 49 height 9
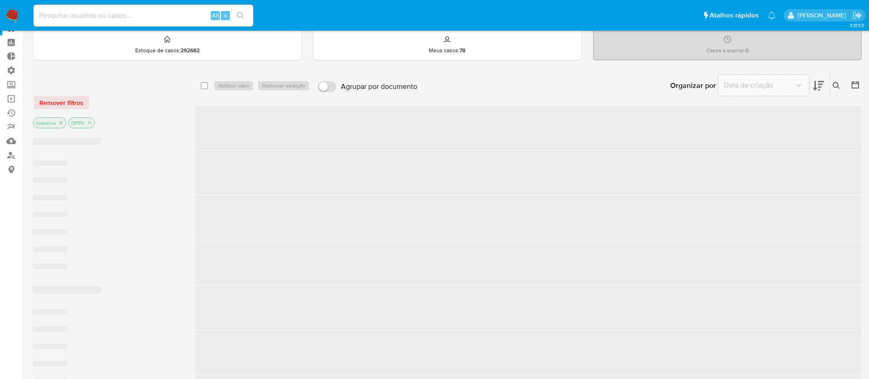
click at [744, 106] on span "‌" at bounding box center [528, 128] width 667 height 44
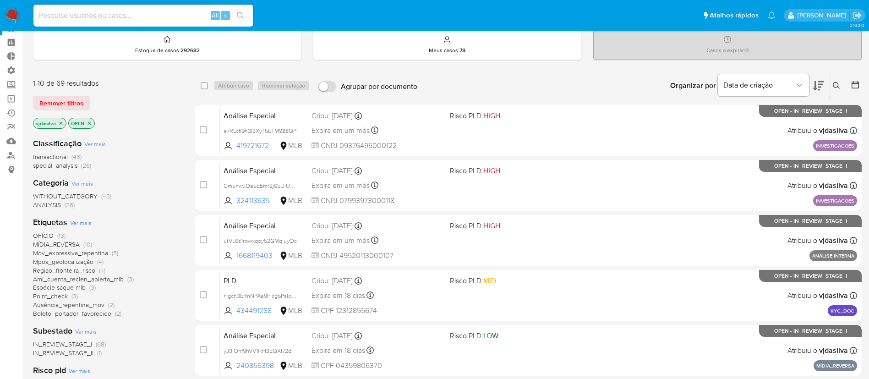
click at [816, 88] on icon at bounding box center [818, 86] width 11 height 10
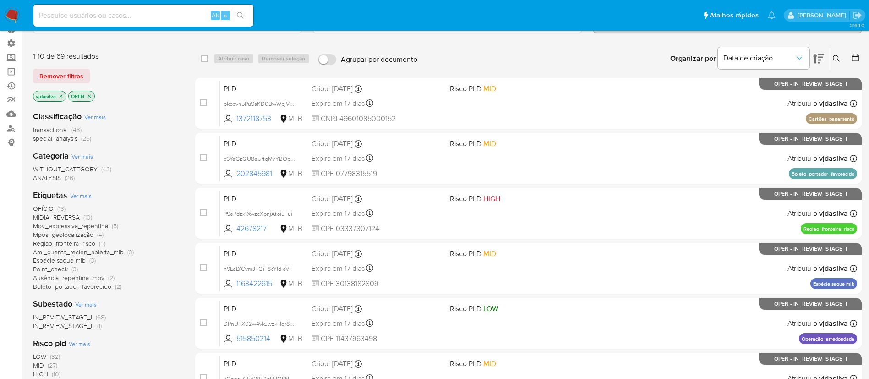
scroll to position [23, 0]
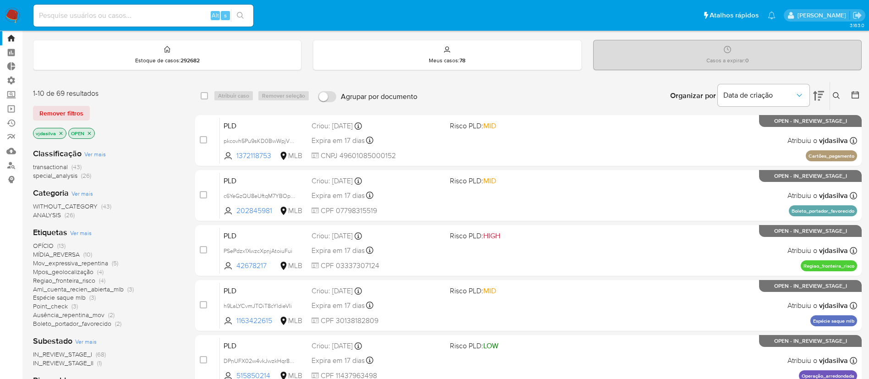
click at [44, 245] on span "OFÍCIO" at bounding box center [43, 245] width 21 height 9
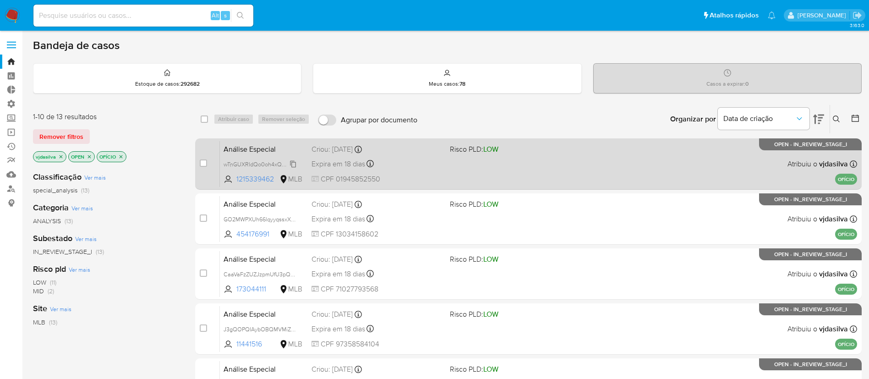
click at [295, 161] on span "wTnGUXRIdQo0oh4xQa7fNVAo" at bounding box center [264, 164] width 80 height 10
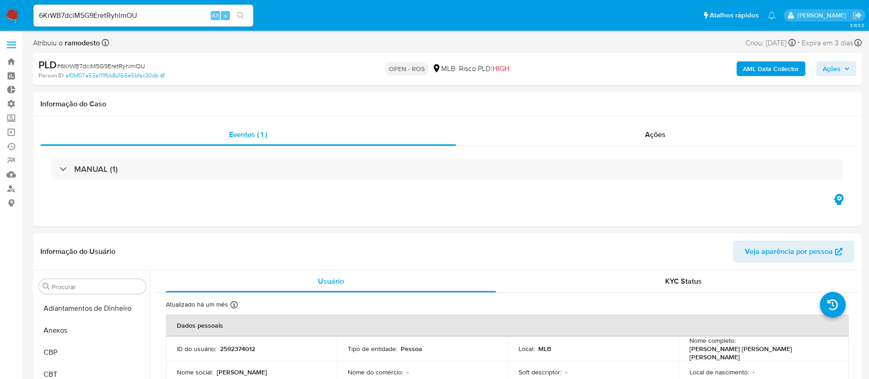
select select "10"
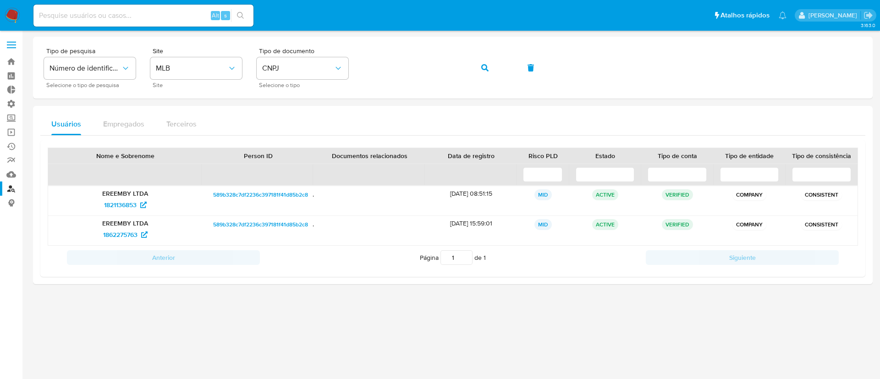
click at [11, 44] on label at bounding box center [11, 44] width 23 height 19
click at [0, 0] on input "checkbox" at bounding box center [0, 0] width 0 height 0
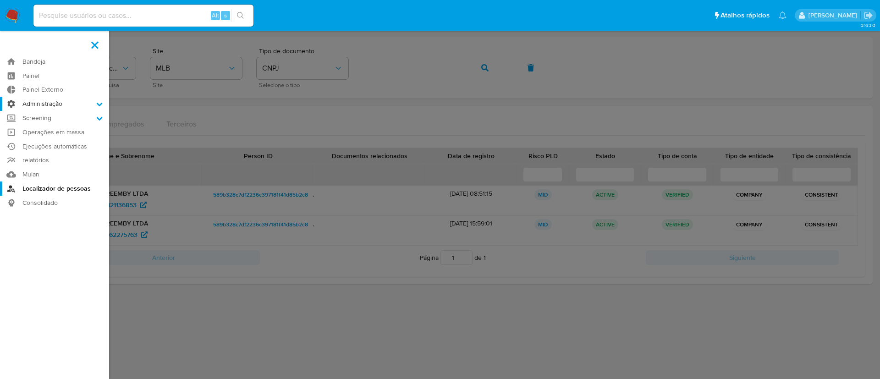
click at [99, 103] on icon at bounding box center [99, 104] width 6 height 6
click at [0, 0] on input "Administração" at bounding box center [0, 0] width 0 height 0
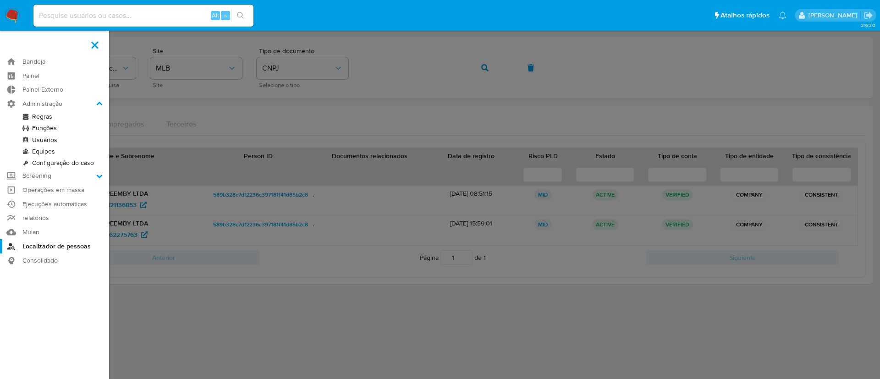
click at [80, 165] on link "Configuração do caso" at bounding box center [54, 162] width 109 height 11
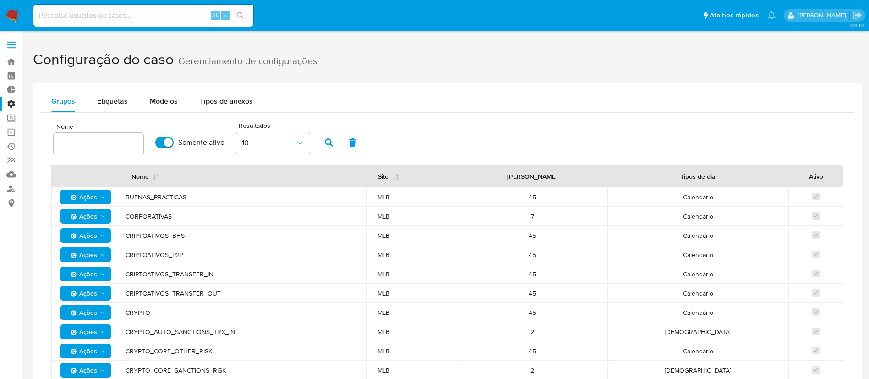
click at [13, 44] on label at bounding box center [11, 44] width 23 height 19
click at [0, 0] on input "checkbox" at bounding box center [0, 0] width 0 height 0
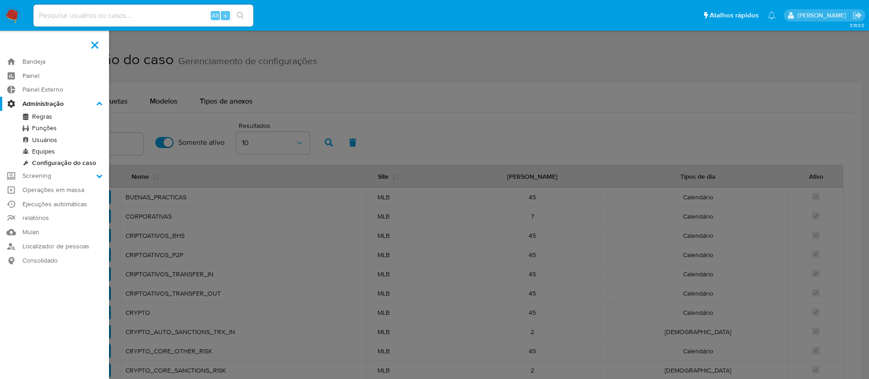
click at [361, 100] on label at bounding box center [434, 189] width 869 height 379
click at [0, 0] on input "checkbox" at bounding box center [0, 0] width 0 height 0
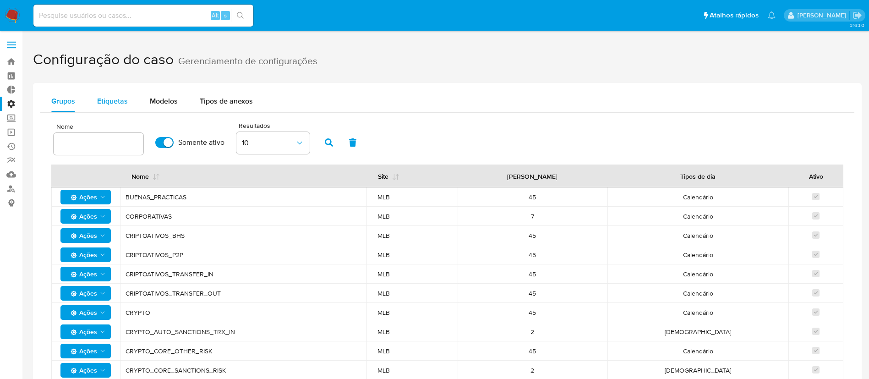
click at [121, 101] on span "Etiquetas" at bounding box center [112, 101] width 31 height 11
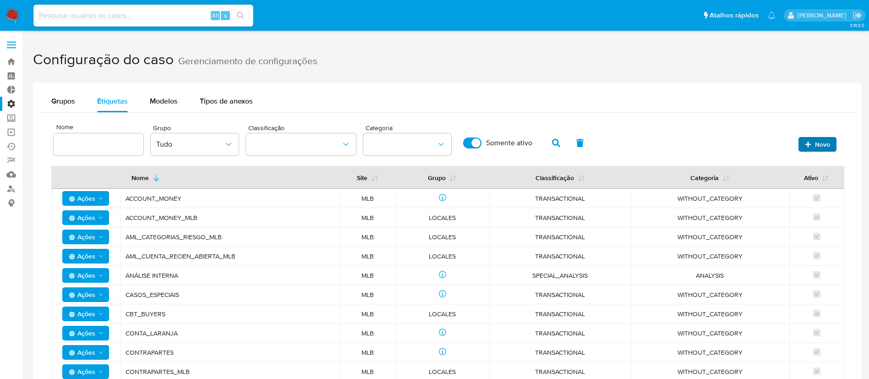
click at [826, 144] on span "Novo" at bounding box center [822, 144] width 15 height 15
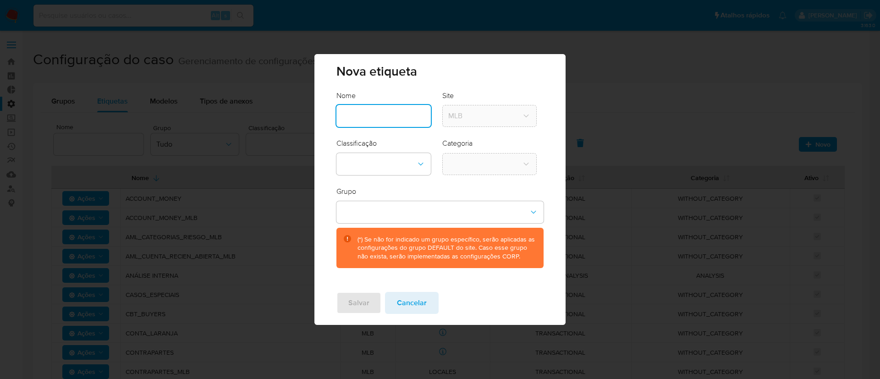
click at [421, 112] on input "text" at bounding box center [383, 116] width 94 height 12
type input "Triplice_fronteira"
click at [422, 166] on icon "classification-dropdown" at bounding box center [420, 163] width 9 height 9
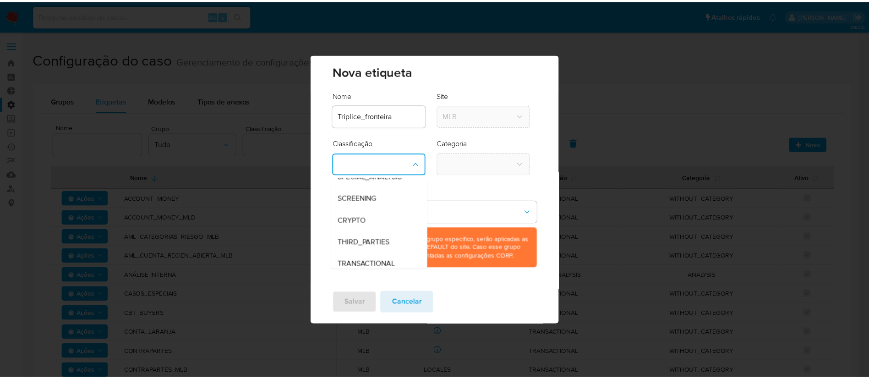
scroll to position [18, 0]
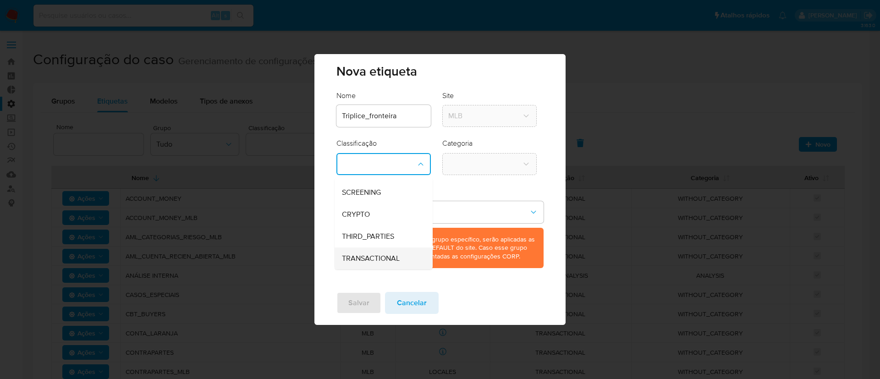
click at [395, 252] on div "TRANSACTIONAL" at bounding box center [381, 258] width 78 height 22
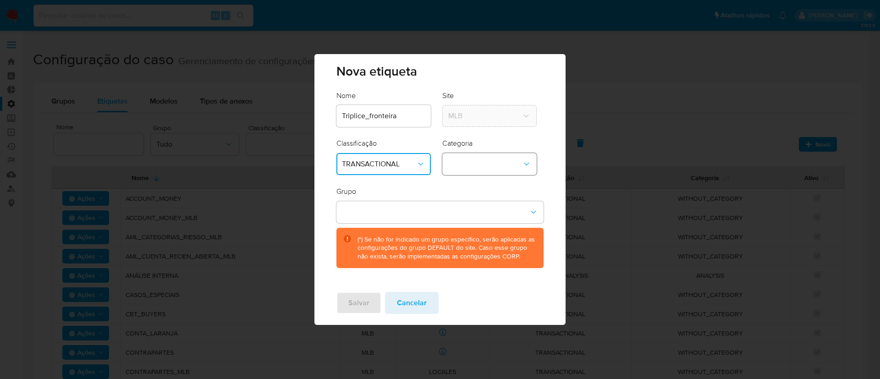
click at [506, 165] on button "category-dropdown" at bounding box center [489, 164] width 94 height 22
click at [492, 187] on span "WITHOUT_CATEGORY" at bounding box center [485, 188] width 74 height 9
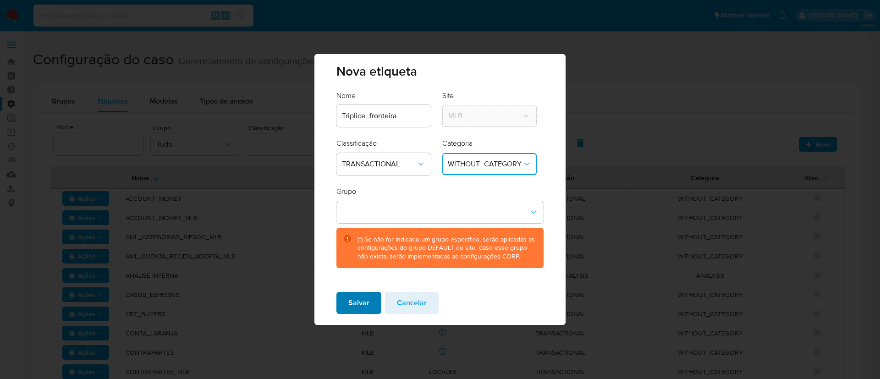
click at [357, 305] on span "Salvar" at bounding box center [358, 303] width 21 height 20
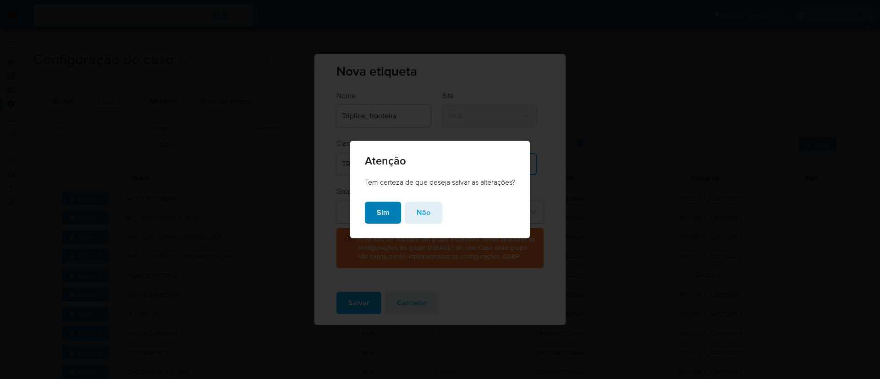
drag, startPoint x: 377, startPoint y: 223, endPoint x: 380, endPoint y: 206, distance: 16.7
click at [380, 206] on span "Sim" at bounding box center [383, 212] width 12 height 20
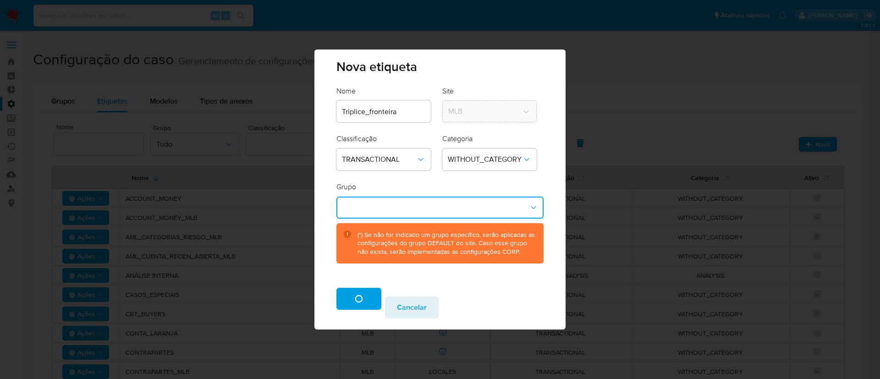
click at [380, 206] on button "group-dropdown" at bounding box center [439, 208] width 207 height 22
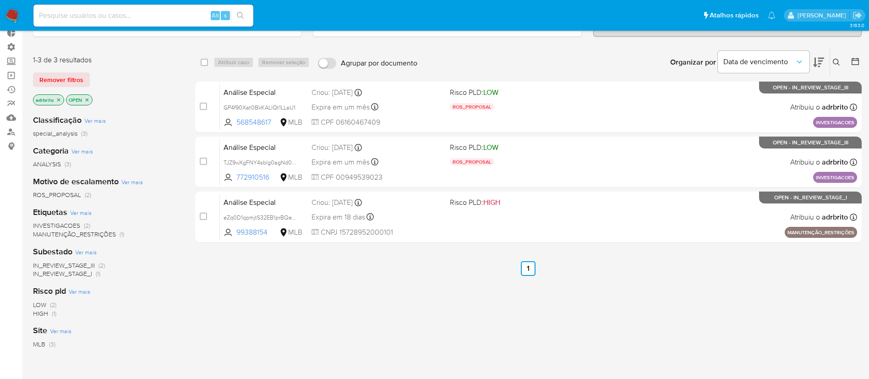
scroll to position [55, 0]
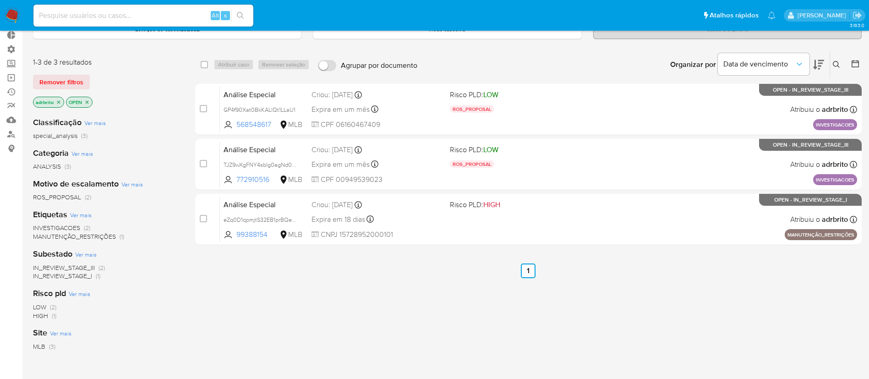
click at [58, 102] on icon "close-filter" at bounding box center [58, 101] width 5 height 5
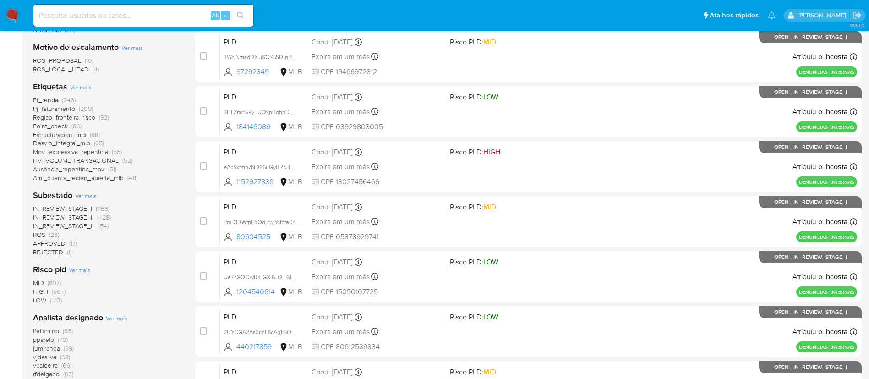
scroll to position [237, 0]
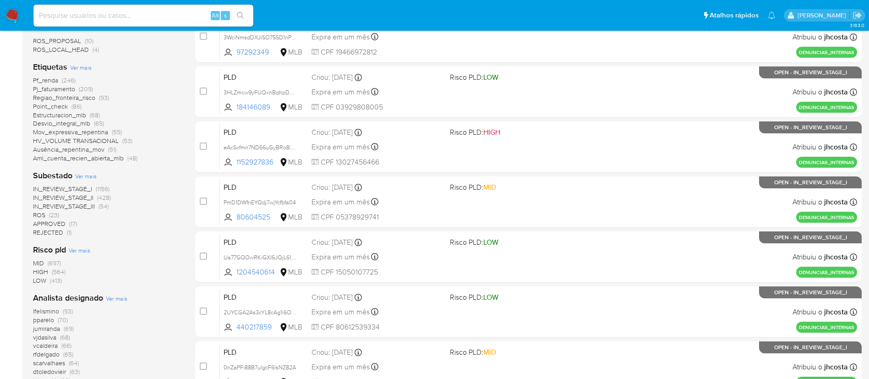
click at [40, 214] on span "ROS" at bounding box center [39, 214] width 12 height 9
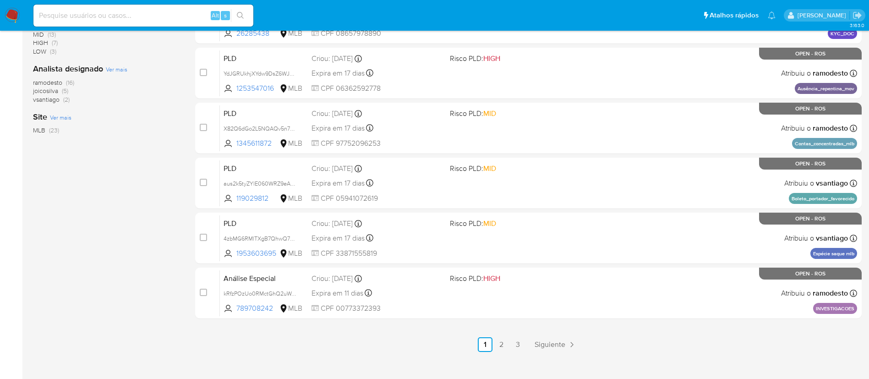
scroll to position [377, 0]
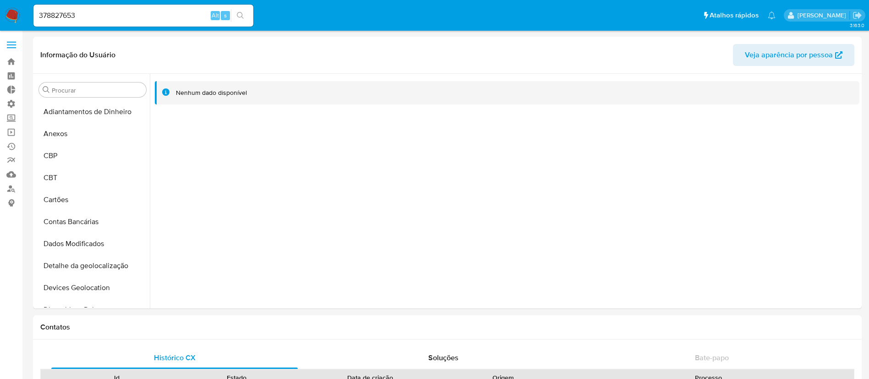
select select "10"
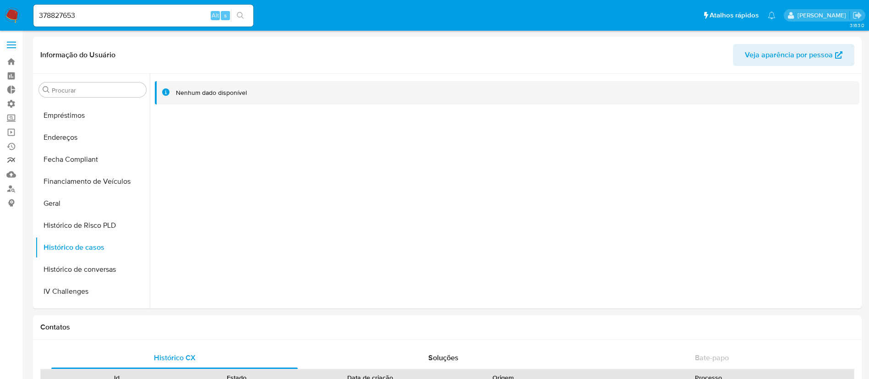
click at [11, 159] on link "relatórios" at bounding box center [54, 160] width 109 height 14
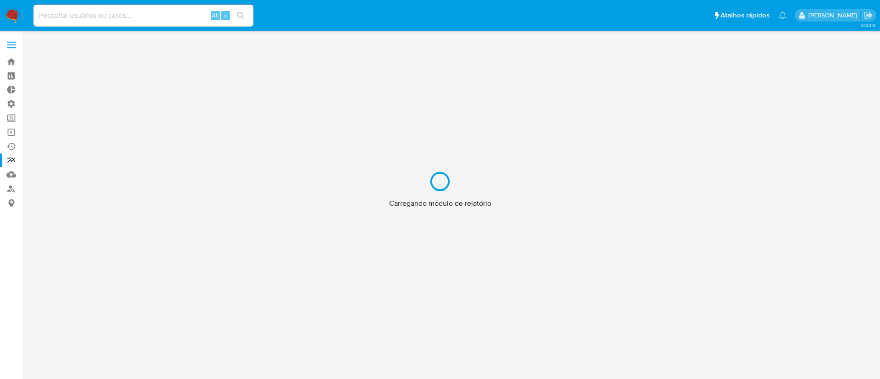
click at [11, 146] on div "Carregando módulo de relatório" at bounding box center [440, 189] width 880 height 379
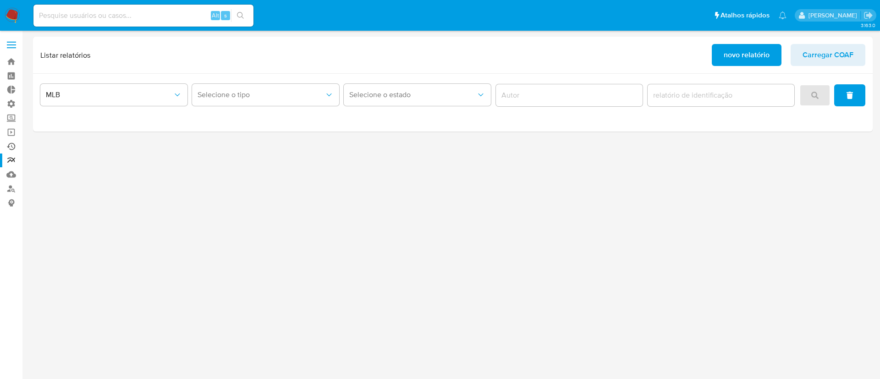
click at [12, 147] on link "Ejecuções automáticas" at bounding box center [54, 146] width 109 height 14
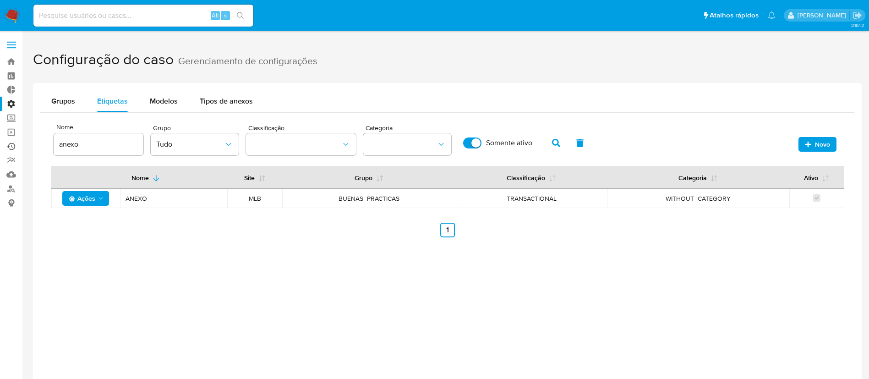
click at [12, 144] on link "Ejecuções automáticas" at bounding box center [54, 146] width 109 height 14
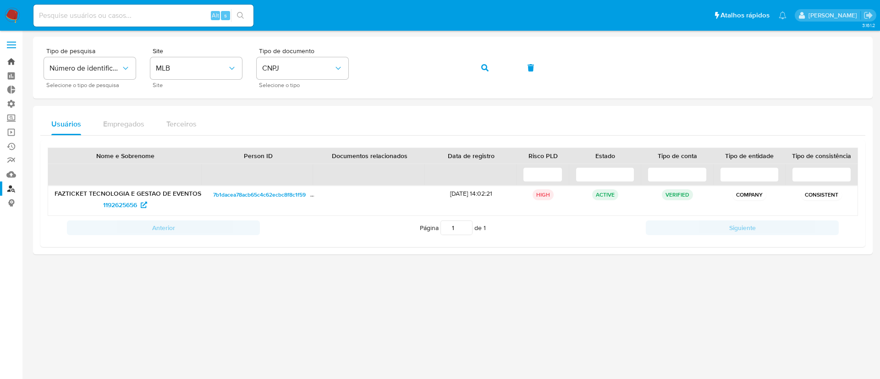
click at [15, 58] on link "Bandeja" at bounding box center [54, 62] width 109 height 14
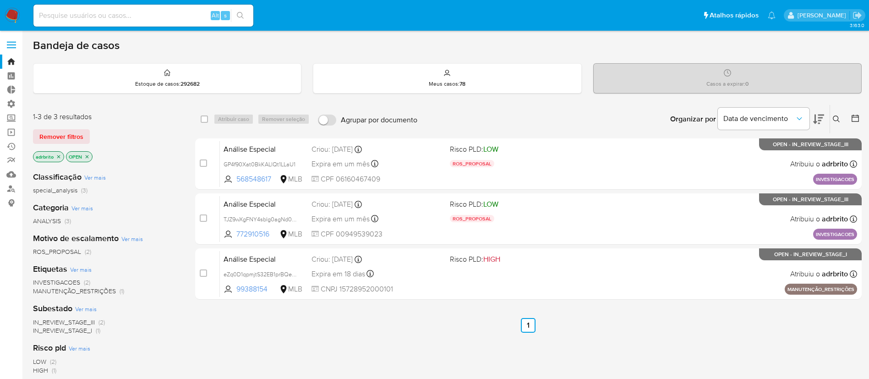
click at [60, 158] on icon "close-filter" at bounding box center [58, 156] width 3 height 3
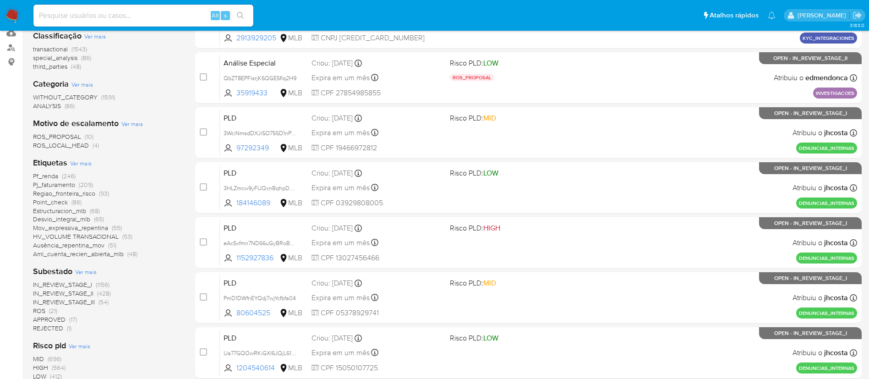
scroll to position [157, 0]
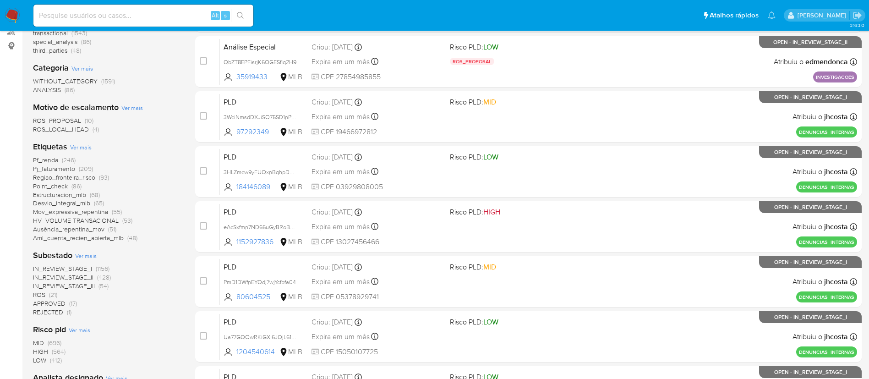
click at [62, 168] on span "Pj_faturamento" at bounding box center [54, 168] width 42 height 9
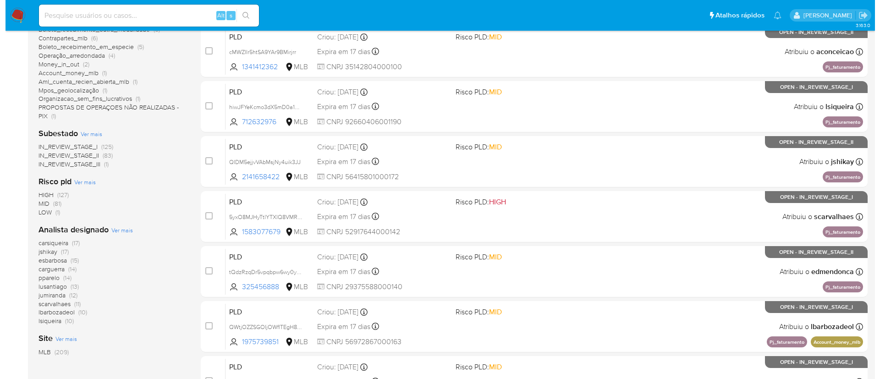
scroll to position [227, 0]
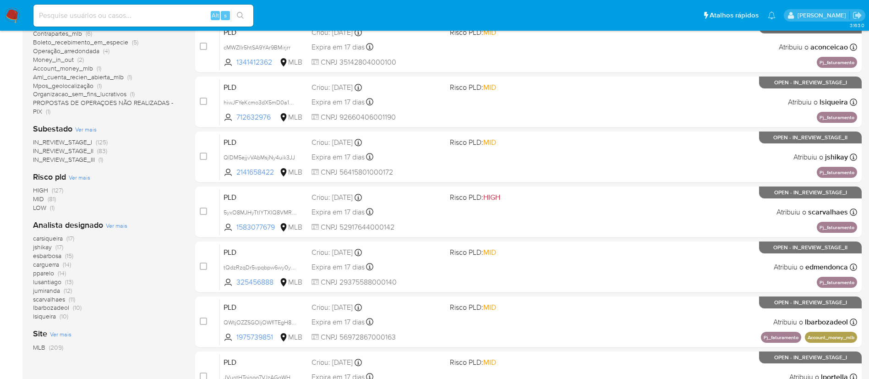
click at [123, 226] on span "Ver mais" at bounding box center [117, 225] width 22 height 8
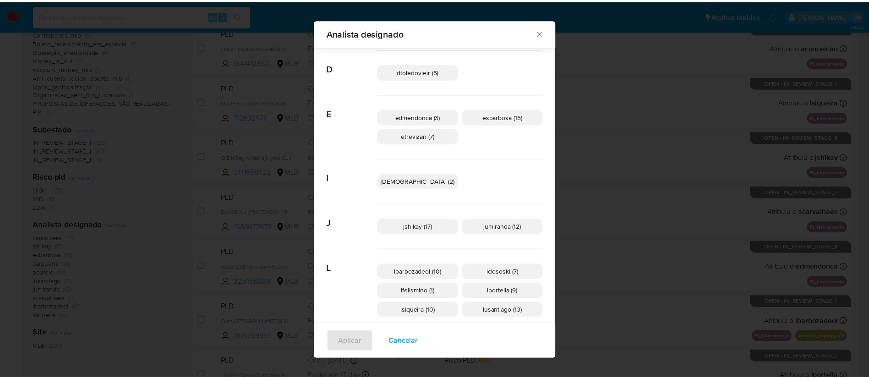
scroll to position [99, 0]
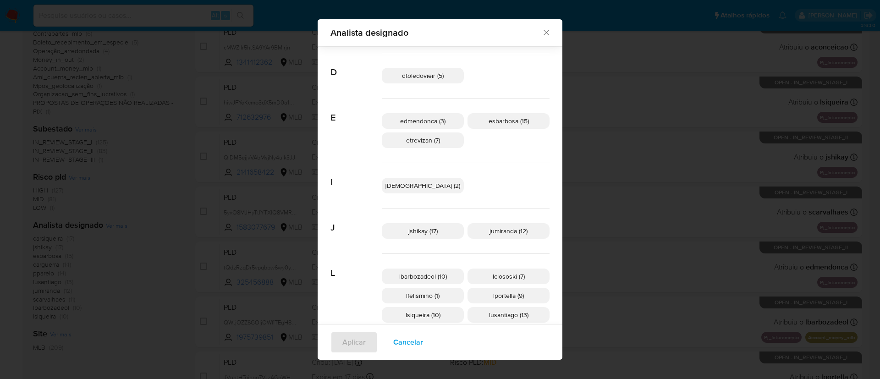
click at [542, 34] on icon "Fechar" at bounding box center [546, 32] width 9 height 9
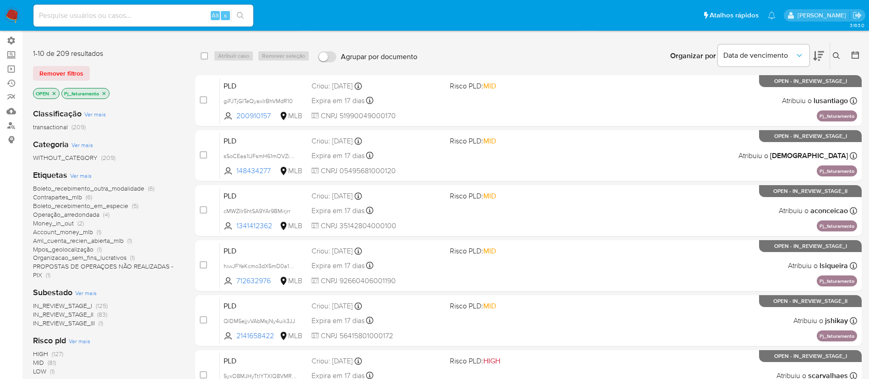
scroll to position [59, 0]
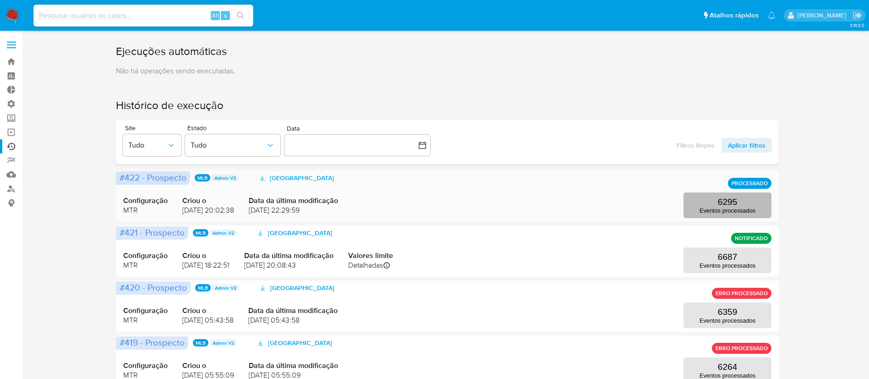
click at [737, 210] on p "Eventos processados" at bounding box center [728, 210] width 56 height 7
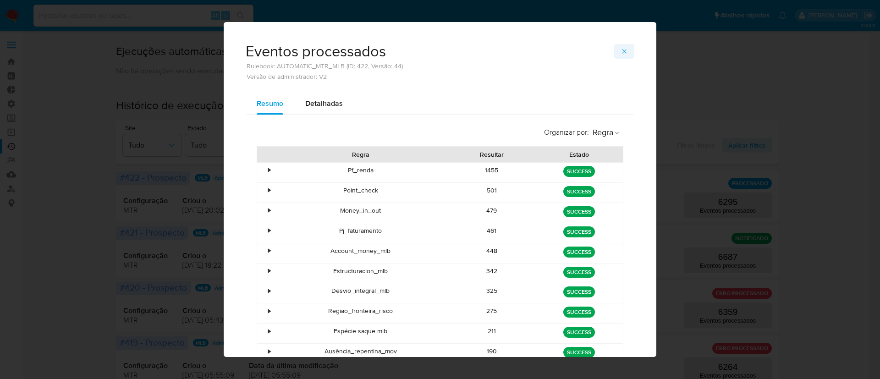
click at [622, 52] on icon "button" at bounding box center [624, 51] width 4 height 4
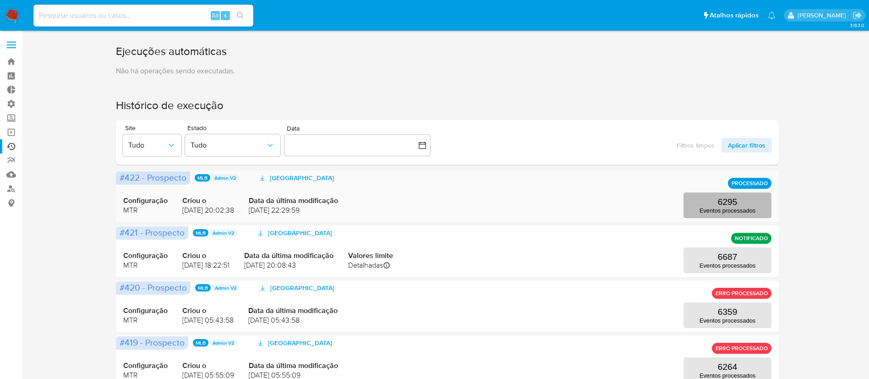
click at [717, 203] on button "6295 Eventos processados" at bounding box center [728, 205] width 88 height 26
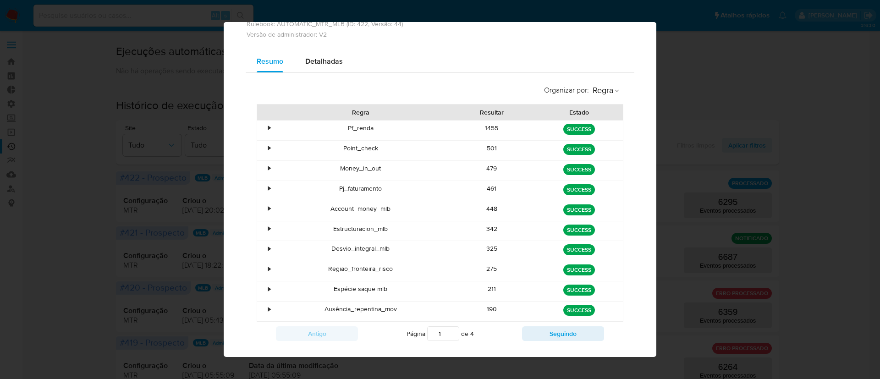
scroll to position [43, 0]
click at [727, 77] on div "Eventos processados Rulebook: AUTOMATIC_MTR_MLB (ID: 422, Versão: 44) Versão de…" at bounding box center [440, 189] width 880 height 379
click at [767, 90] on div "Eventos processados Rulebook: AUTOMATIC_MTR_MLB (ID: 422, Versão: 44) Versão de…" at bounding box center [440, 189] width 880 height 379
click at [90, 160] on div "Eventos processados Rulebook: AUTOMATIC_MTR_MLB (ID: 422, Versão: 44) Versão de…" at bounding box center [440, 189] width 880 height 379
click at [91, 123] on div "Eventos processados Rulebook: AUTOMATIC_MTR_MLB (ID: 422, Versão: 44) Versão de…" at bounding box center [440, 189] width 880 height 379
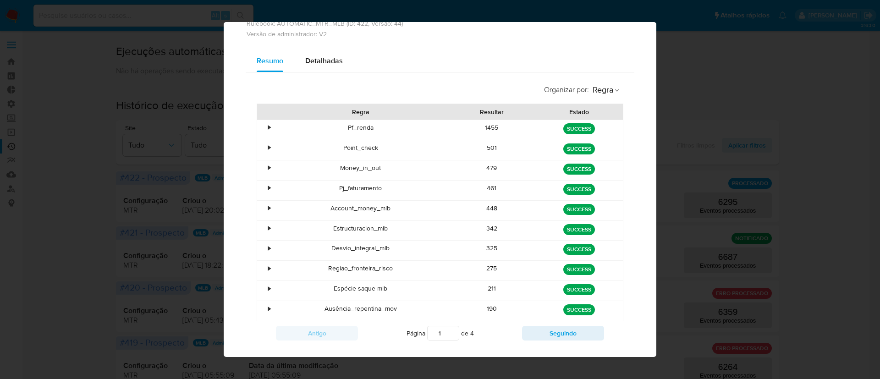
click at [91, 123] on div "Eventos processados Rulebook: AUTOMATIC_MTR_MLB (ID: 422, Versão: 44) Versão de…" at bounding box center [440, 189] width 880 height 379
drag, startPoint x: 91, startPoint y: 123, endPoint x: 306, endPoint y: -33, distance: 265.4
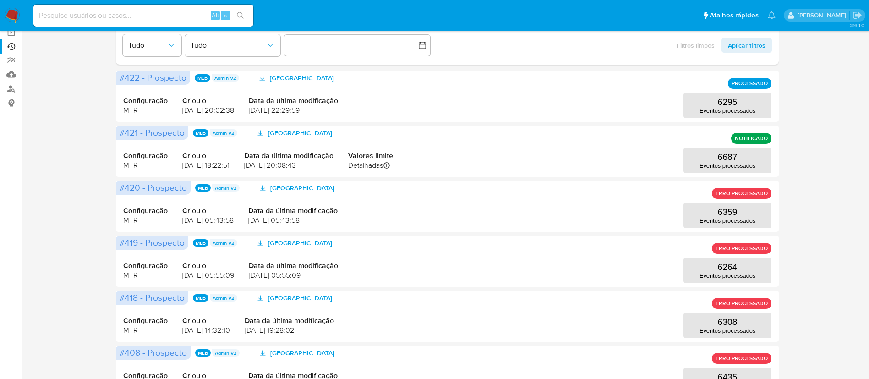
scroll to position [102, 0]
